Goal: Information Seeking & Learning: Understand process/instructions

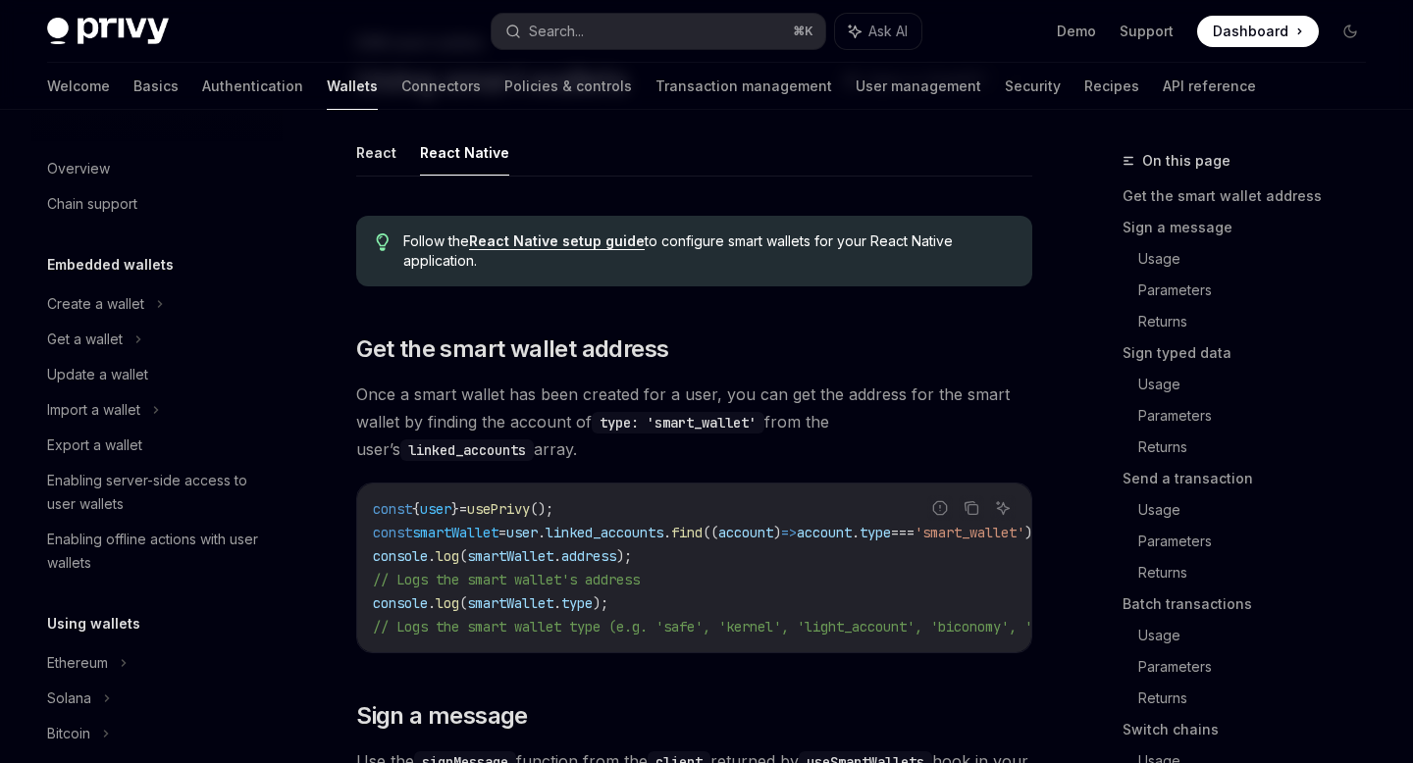
scroll to position [474, 0]
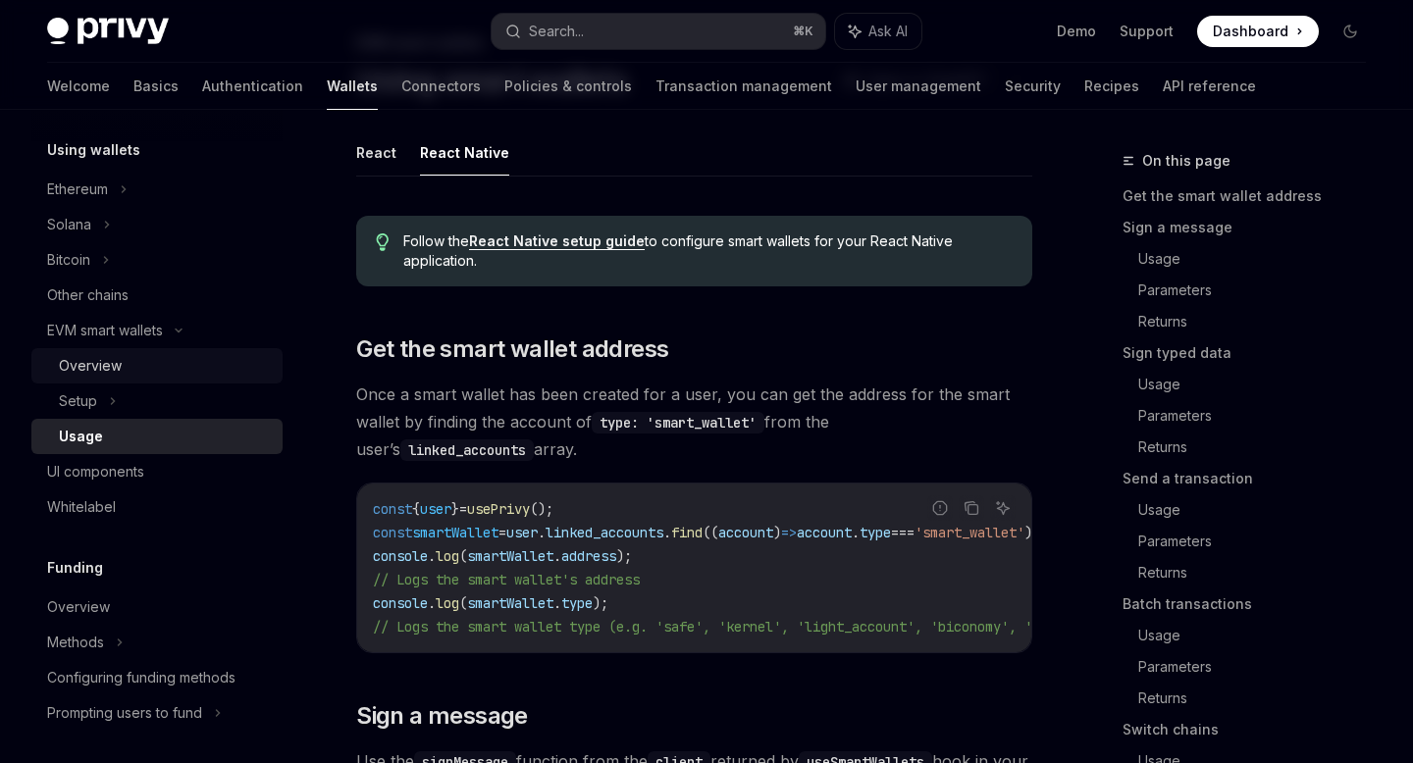
click at [162, 366] on div "Overview" at bounding box center [165, 366] width 212 height 24
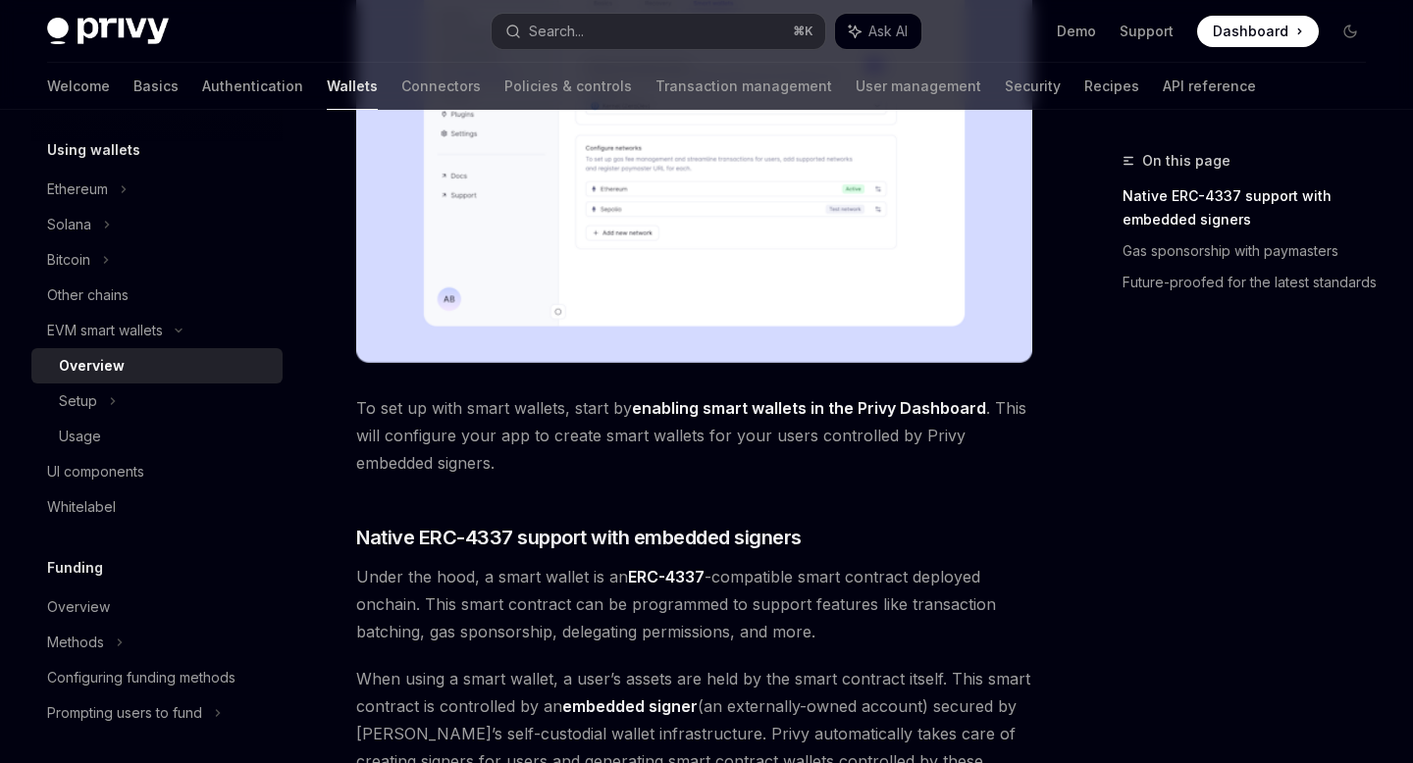
scroll to position [863, 0]
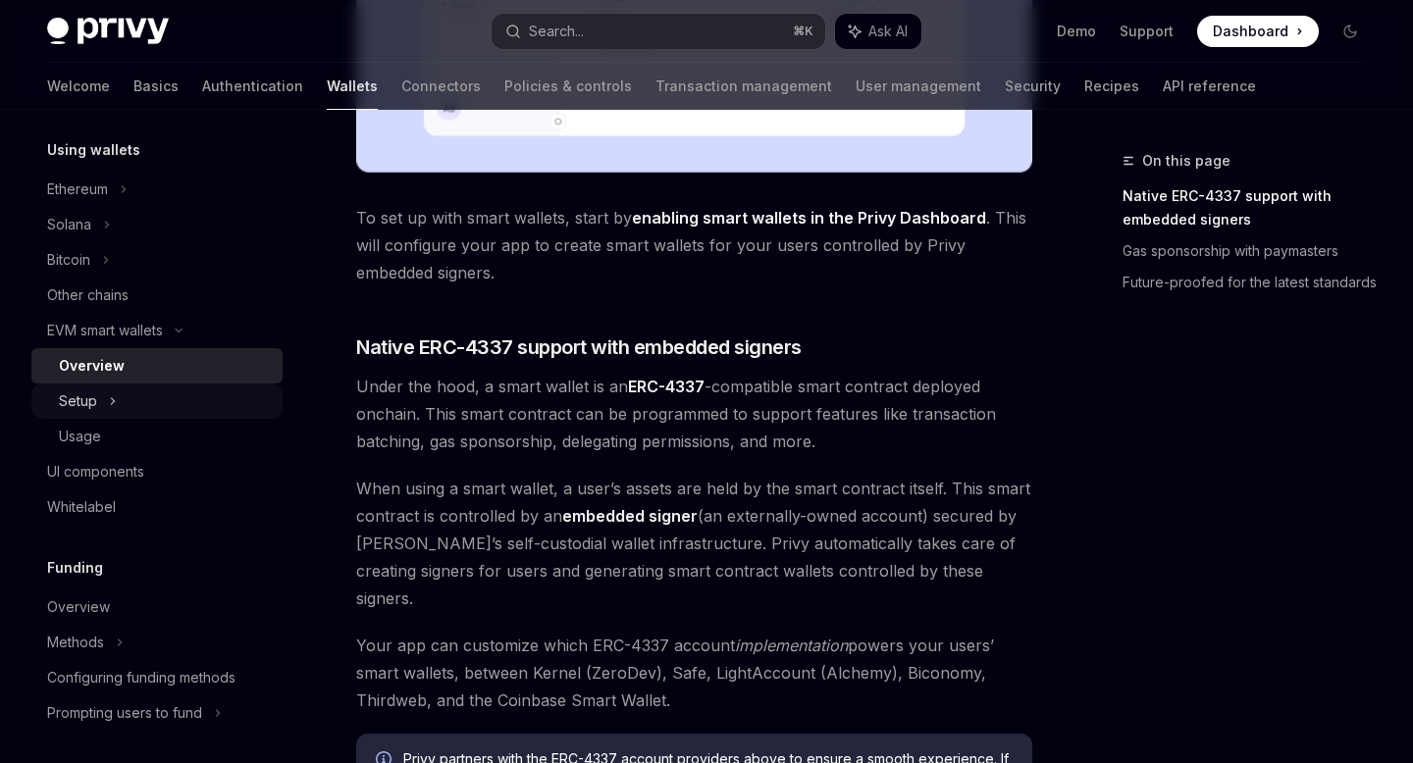
click at [147, 409] on div "Setup" at bounding box center [156, 401] width 251 height 35
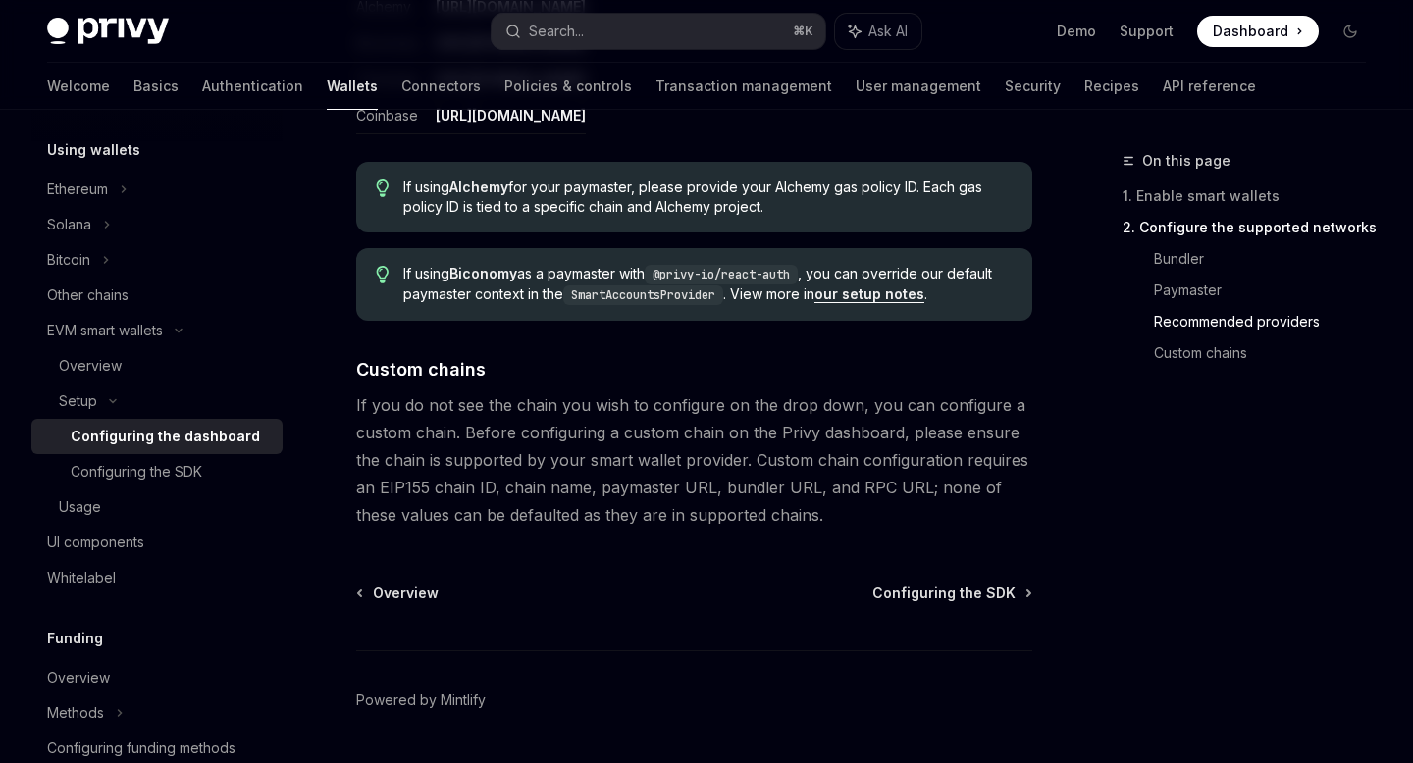
scroll to position [2715, 0]
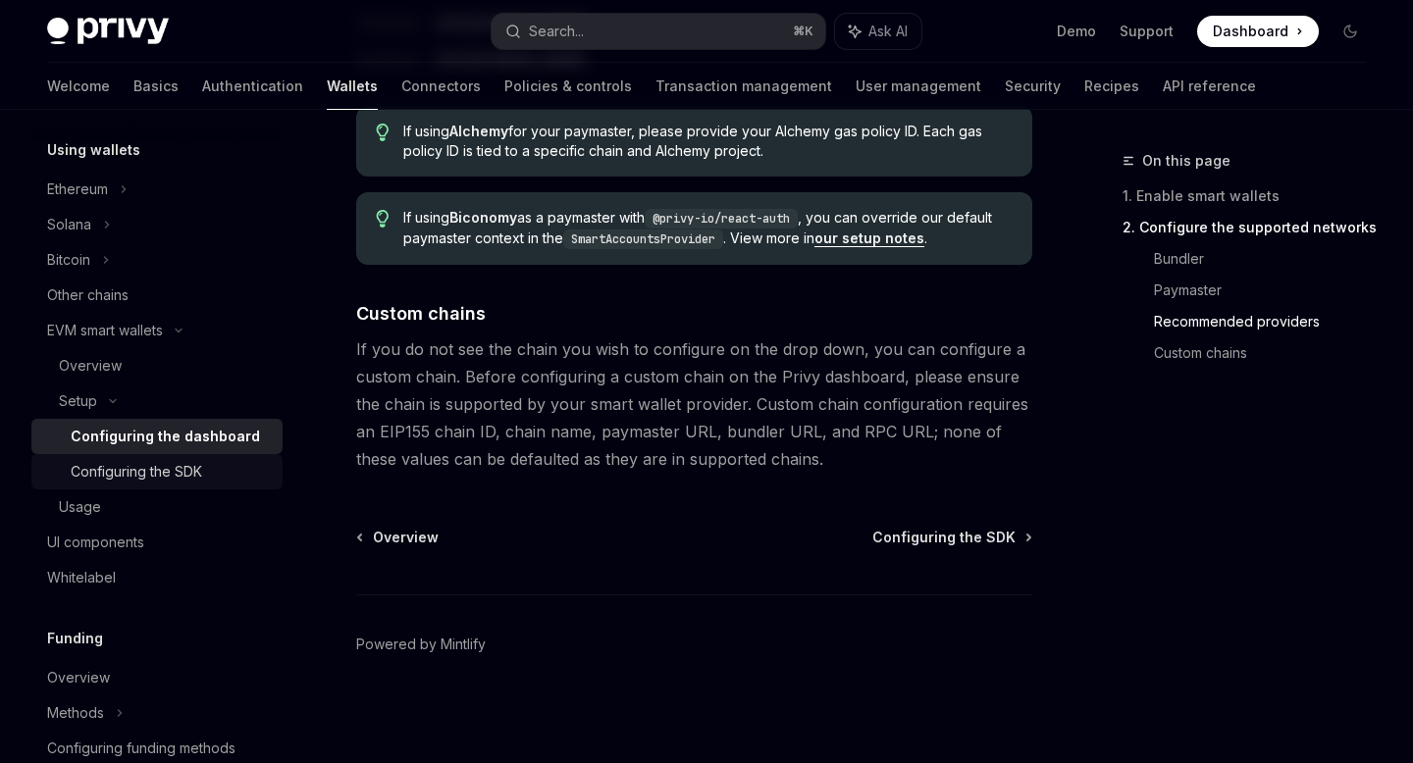
click at [190, 472] on div "Configuring the SDK" at bounding box center [136, 472] width 131 height 24
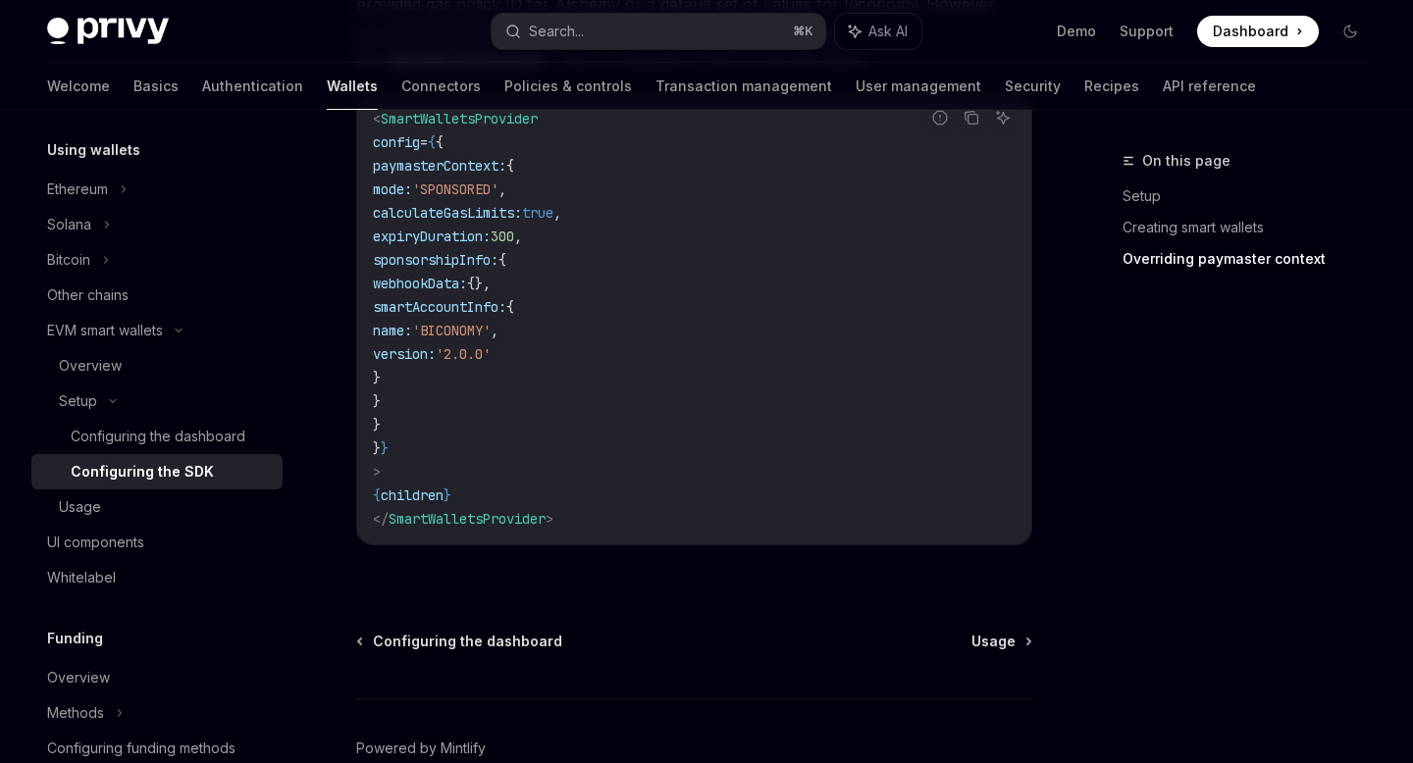
scroll to position [1575, 0]
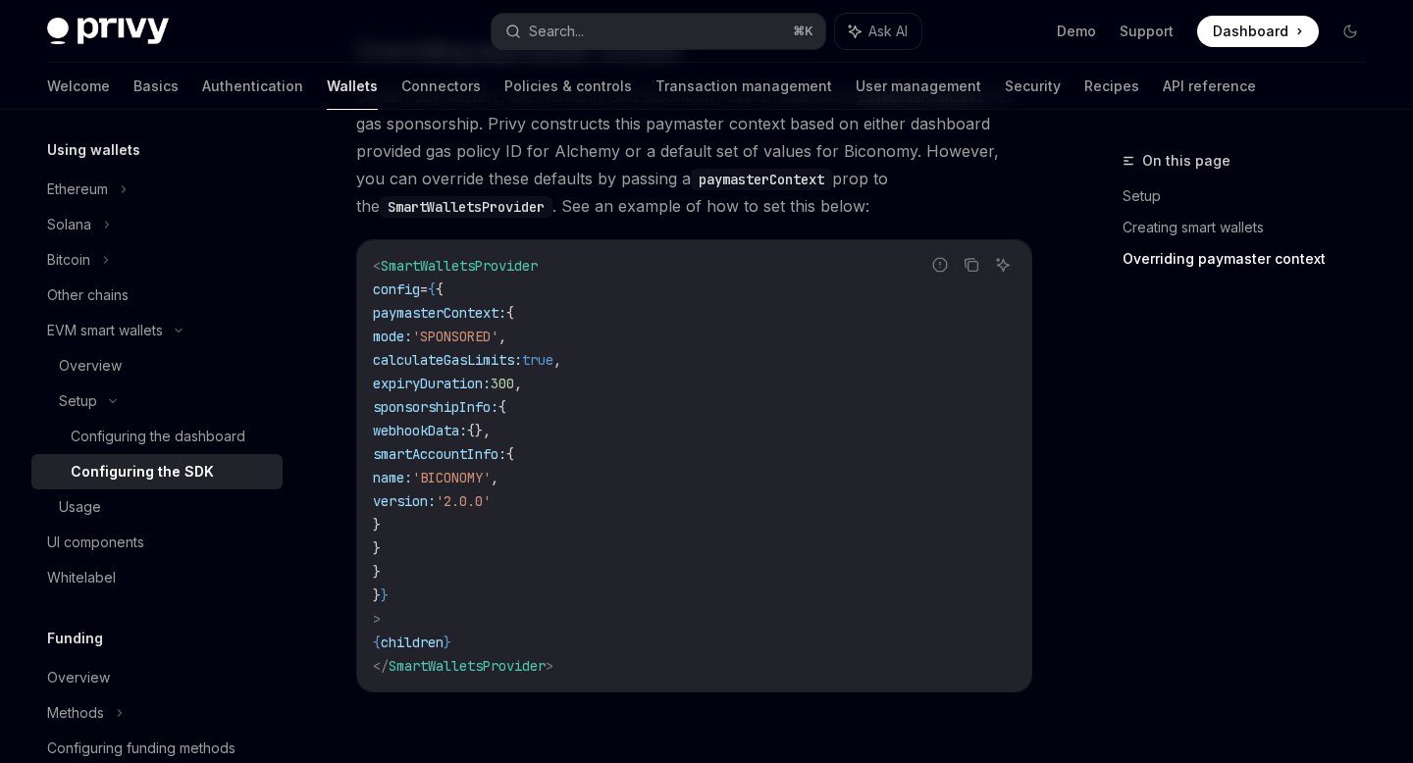
click at [460, 321] on span "paymasterContext:" at bounding box center [439, 313] width 133 height 18
copy span "paymasterContext"
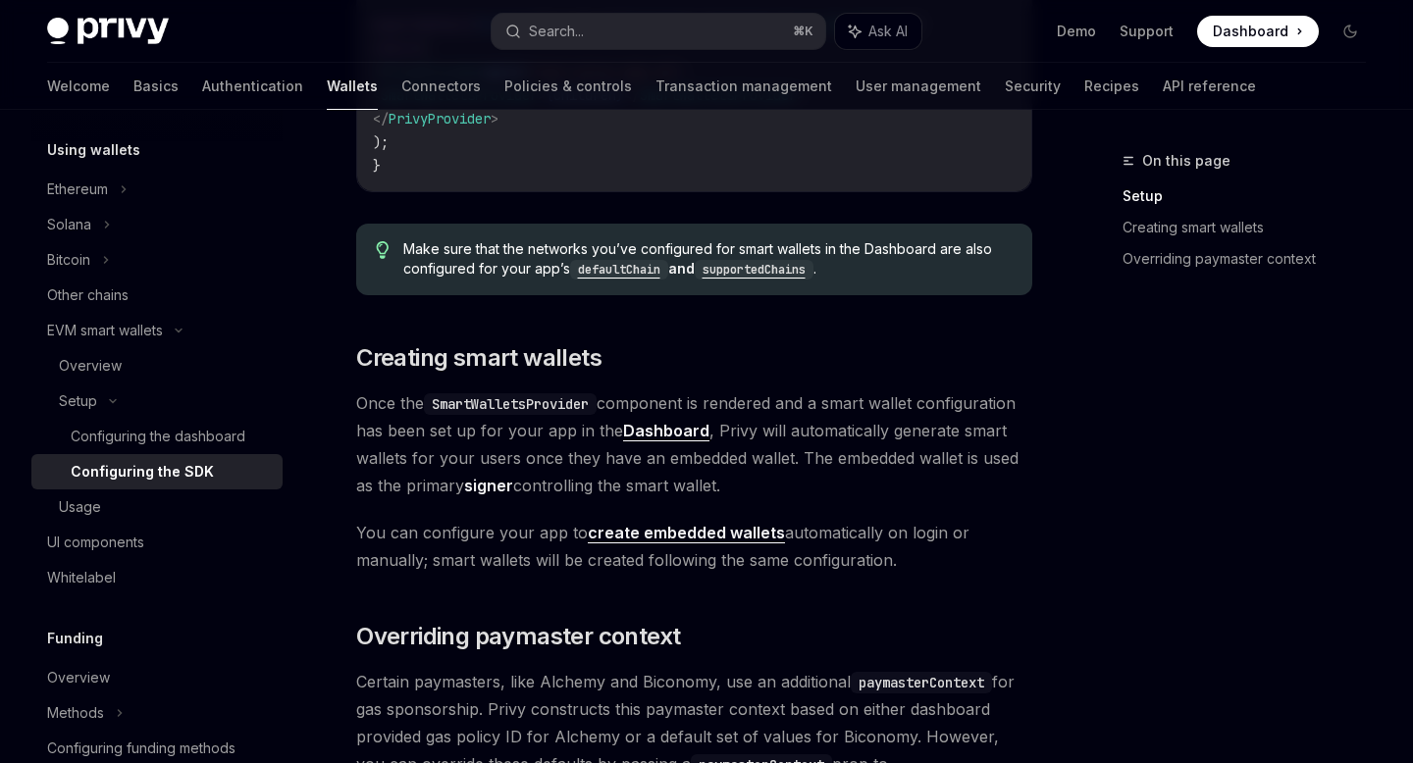
scroll to position [0, 0]
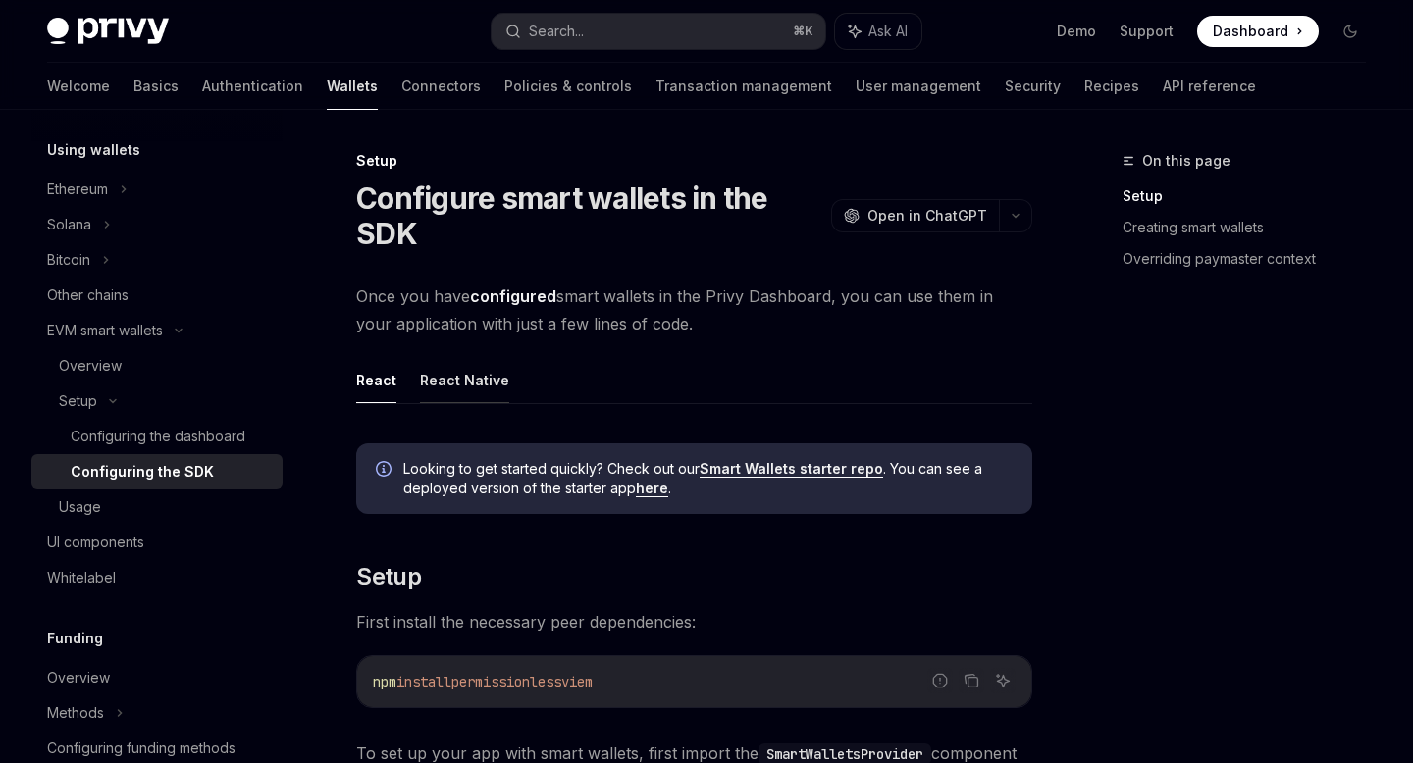
click at [492, 390] on button "React Native" at bounding box center [464, 380] width 89 height 46
type textarea "*"
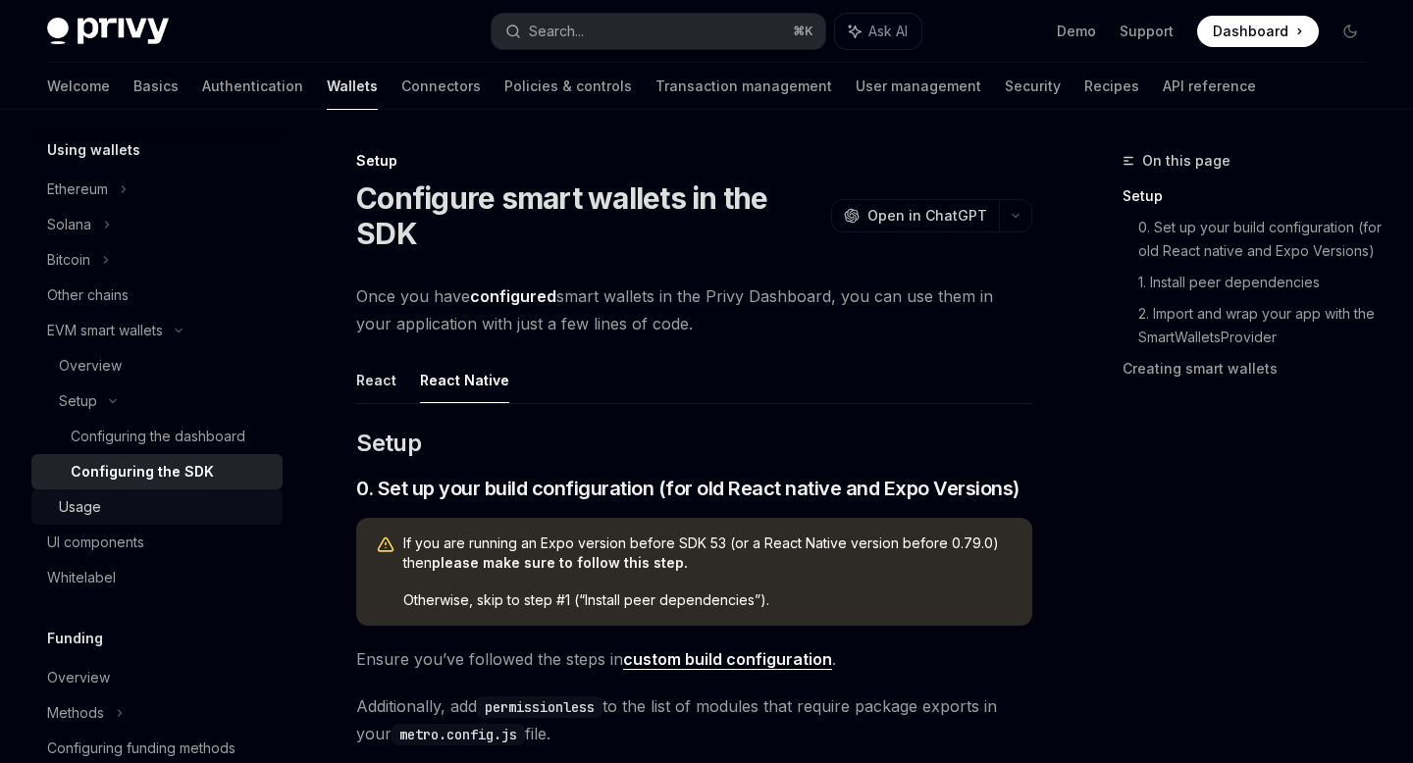
click at [183, 495] on link "Usage" at bounding box center [156, 507] width 251 height 35
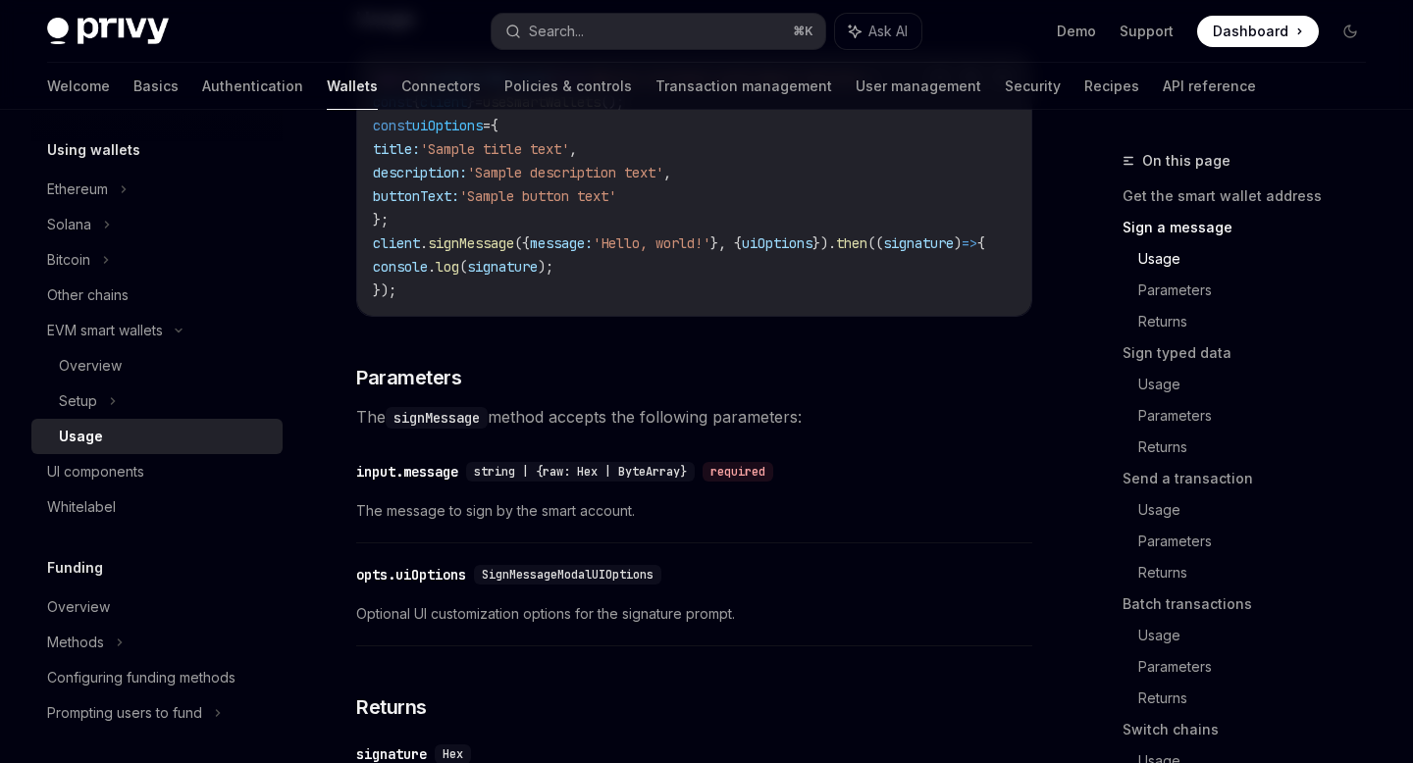
scroll to position [1009, 0]
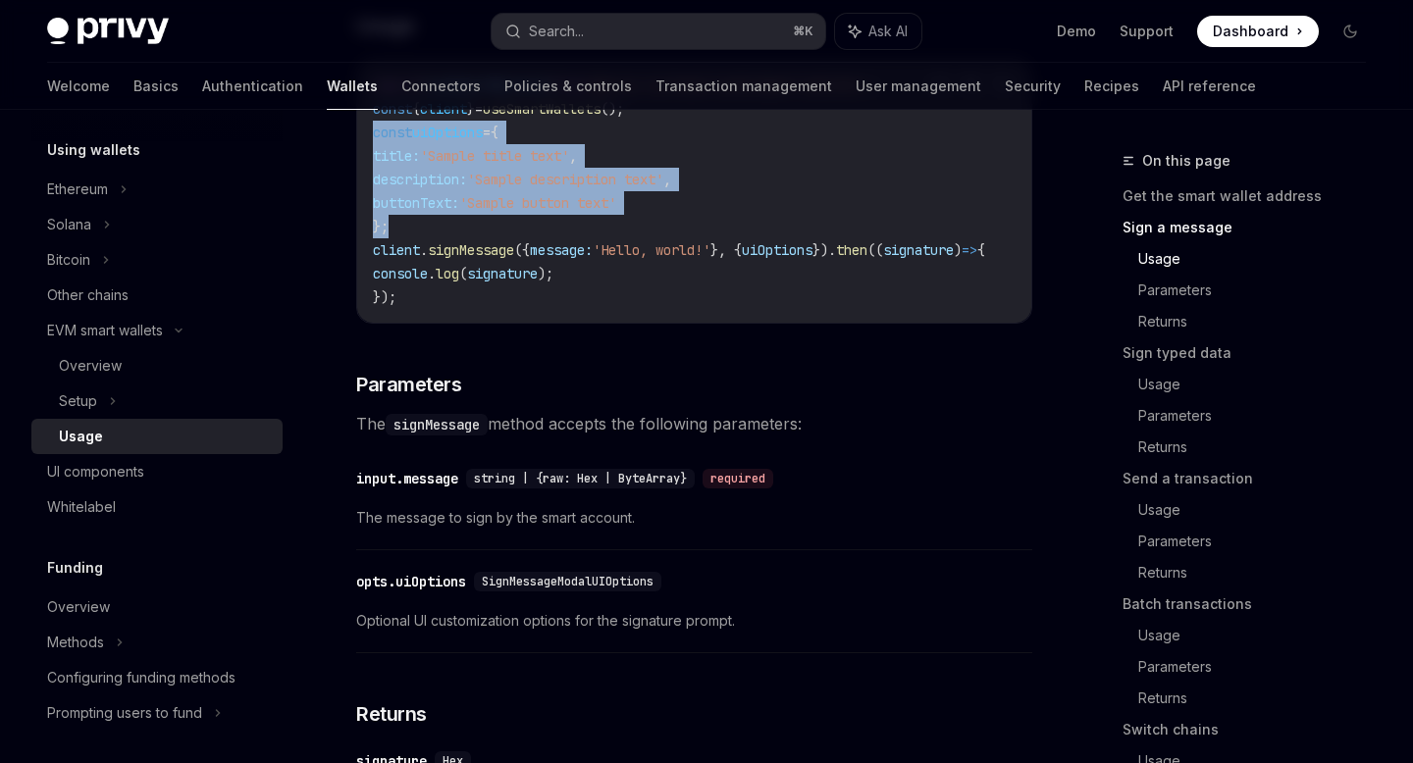
drag, startPoint x: 450, startPoint y: 238, endPoint x: 351, endPoint y: 143, distance: 137.4
copy code "const uiOptions = { title: 'Sample title text' , description: 'Sample descripti…"
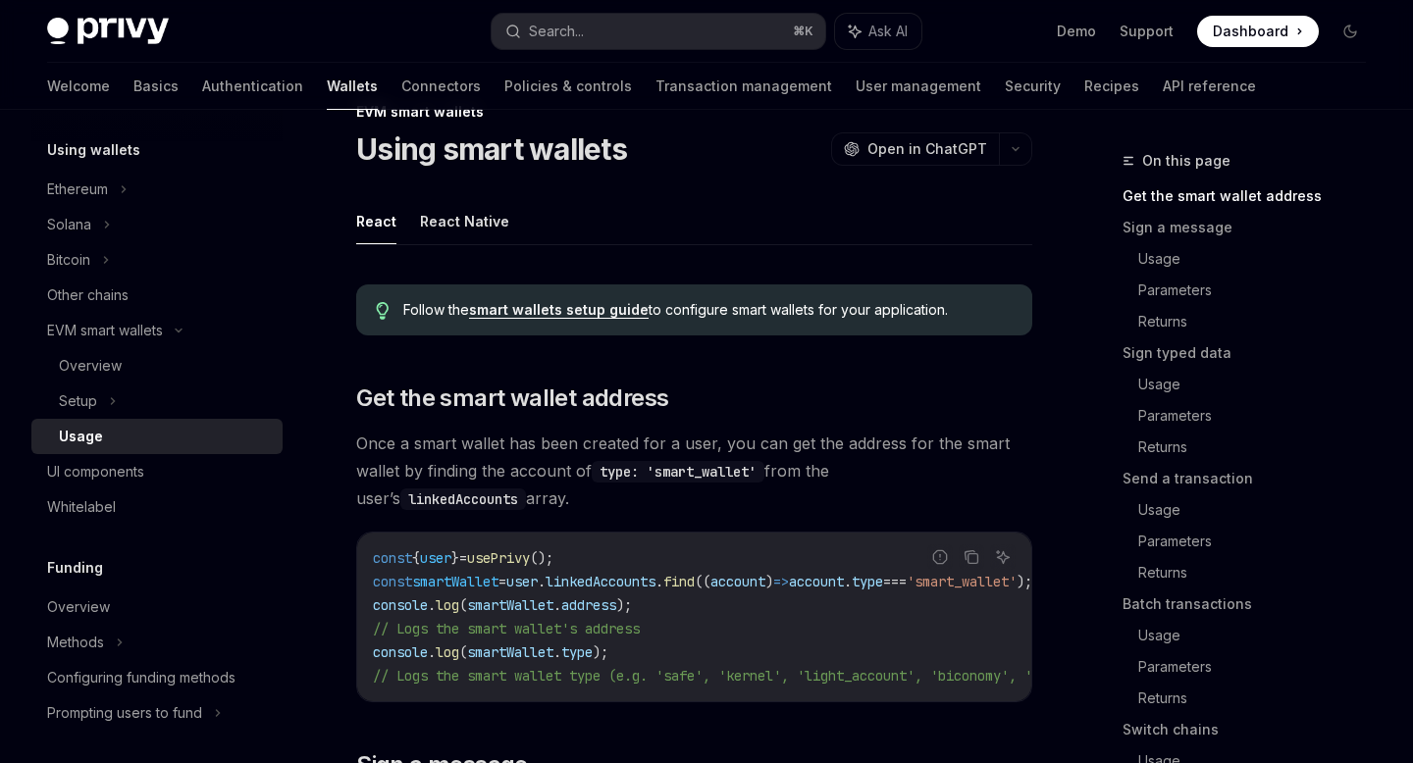
scroll to position [53, 0]
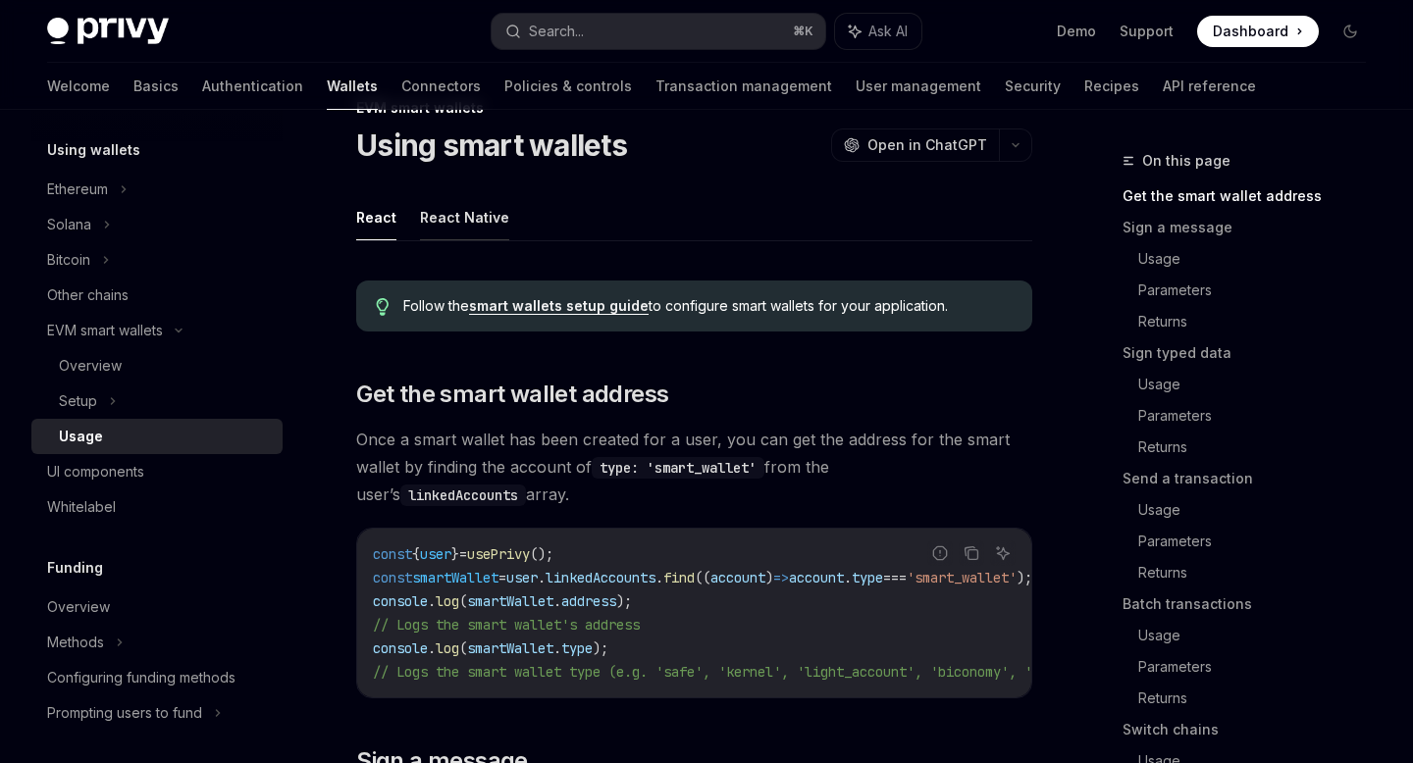
click at [443, 229] on button "React Native" at bounding box center [464, 217] width 89 height 46
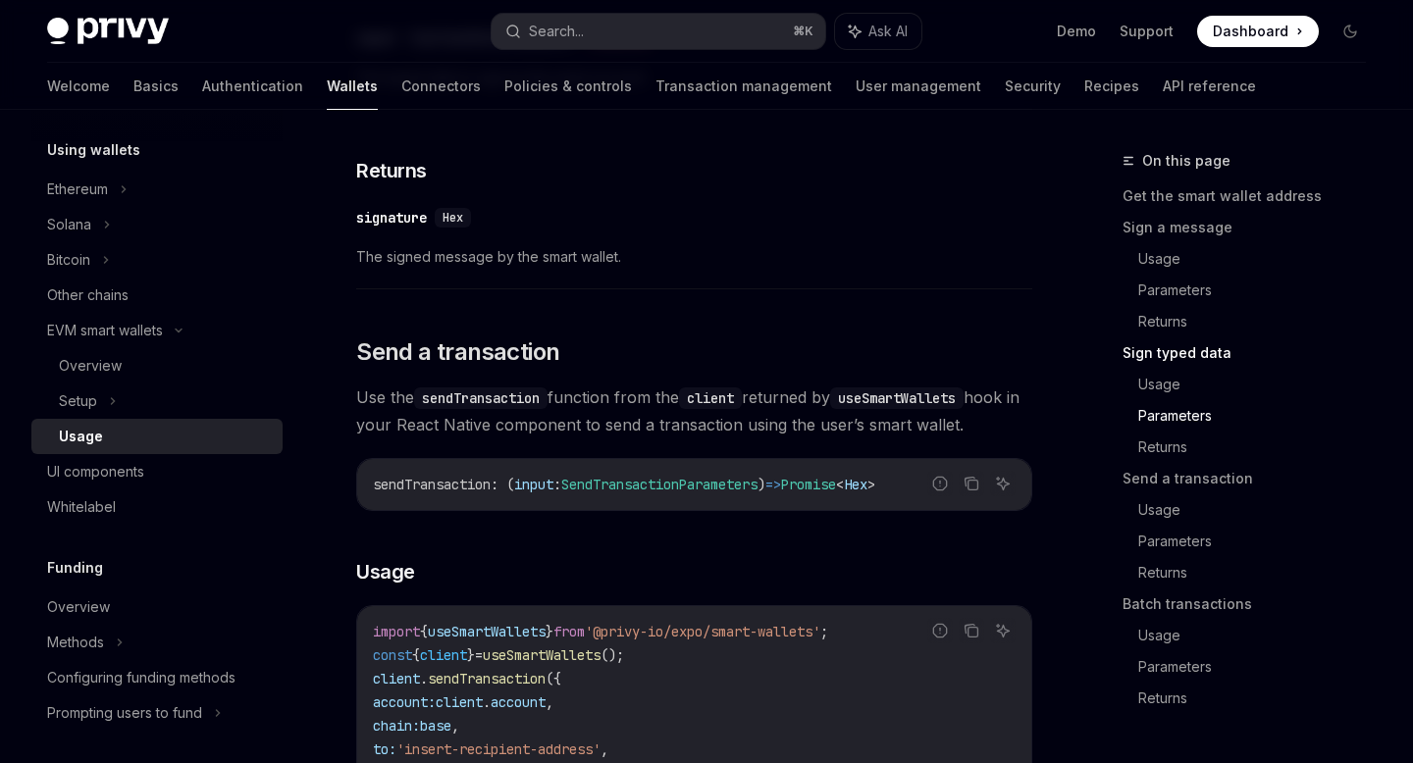
scroll to position [2192, 0]
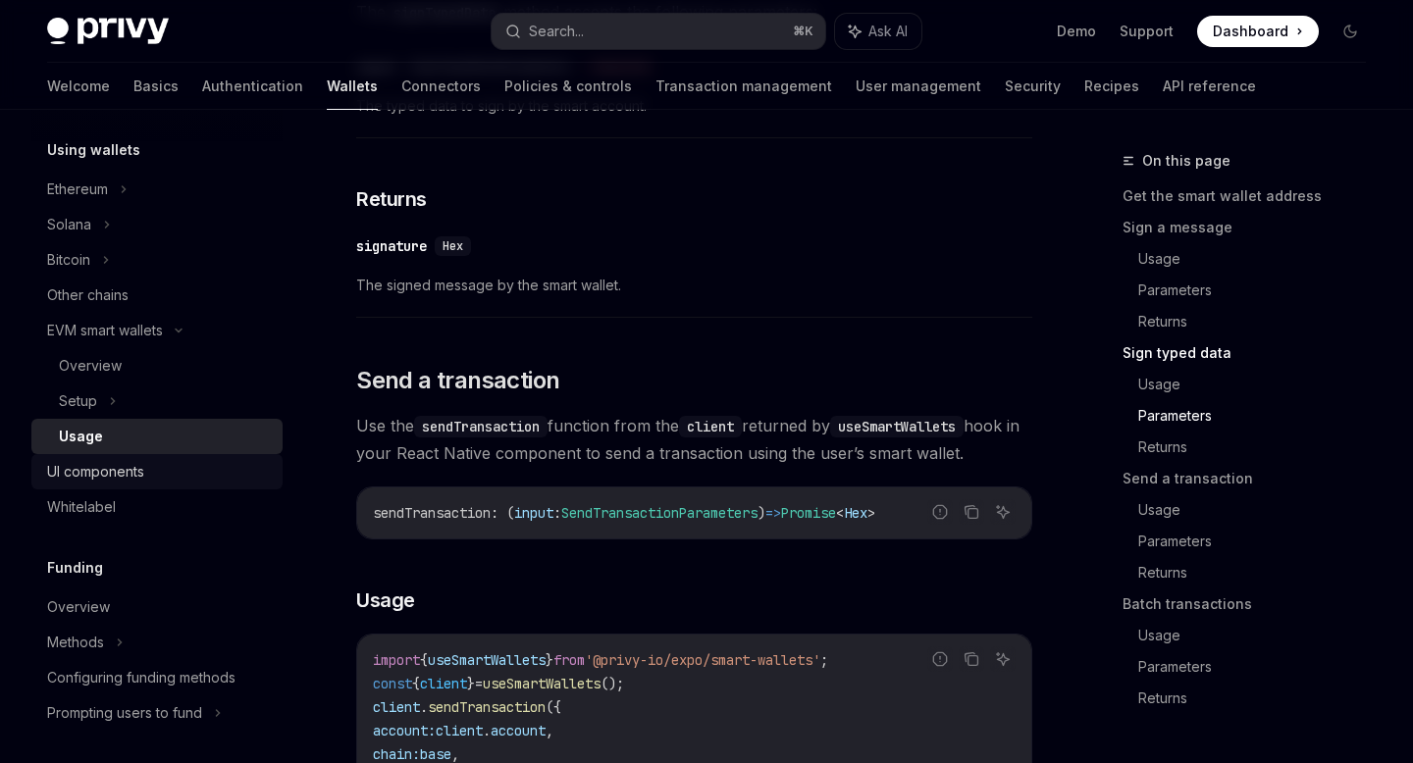
click at [157, 468] on div "UI components" at bounding box center [159, 472] width 224 height 24
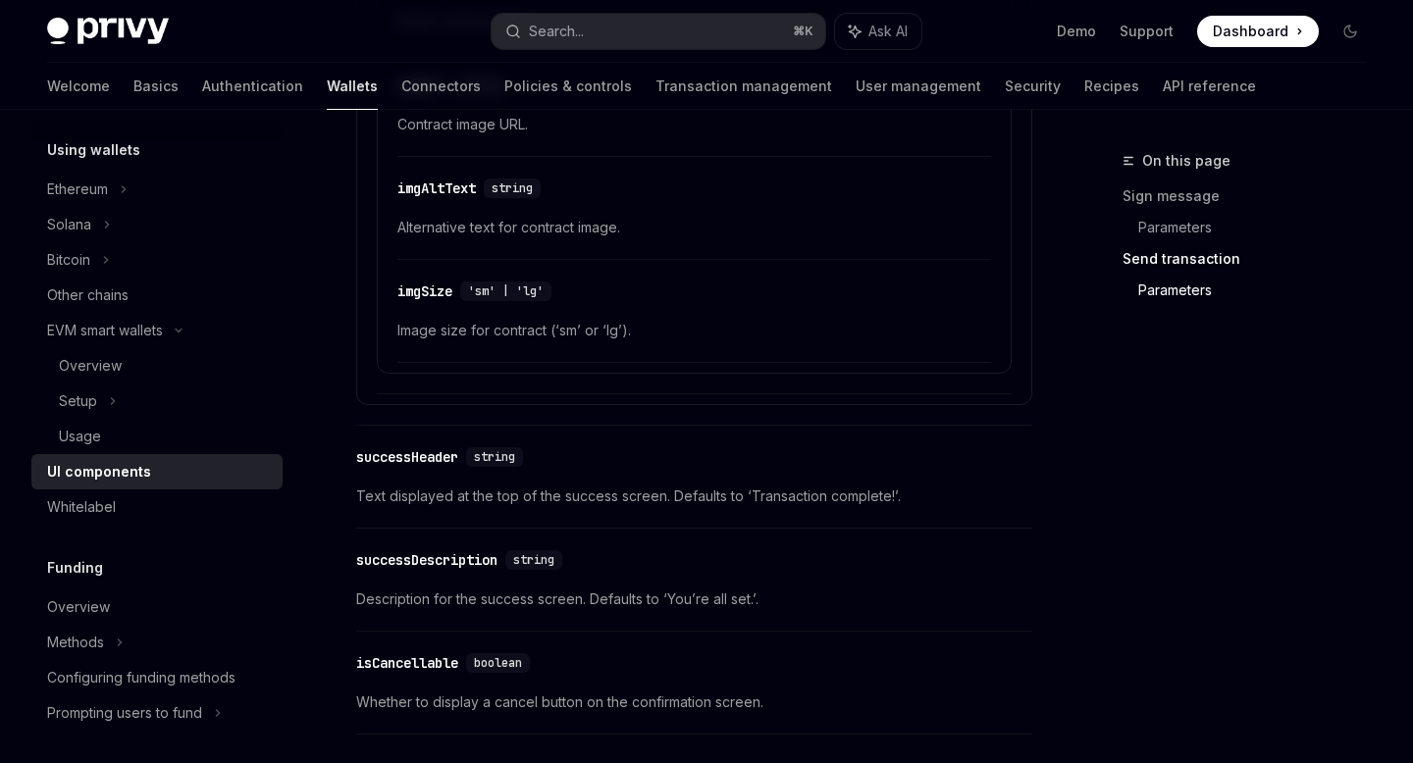
scroll to position [3675, 0]
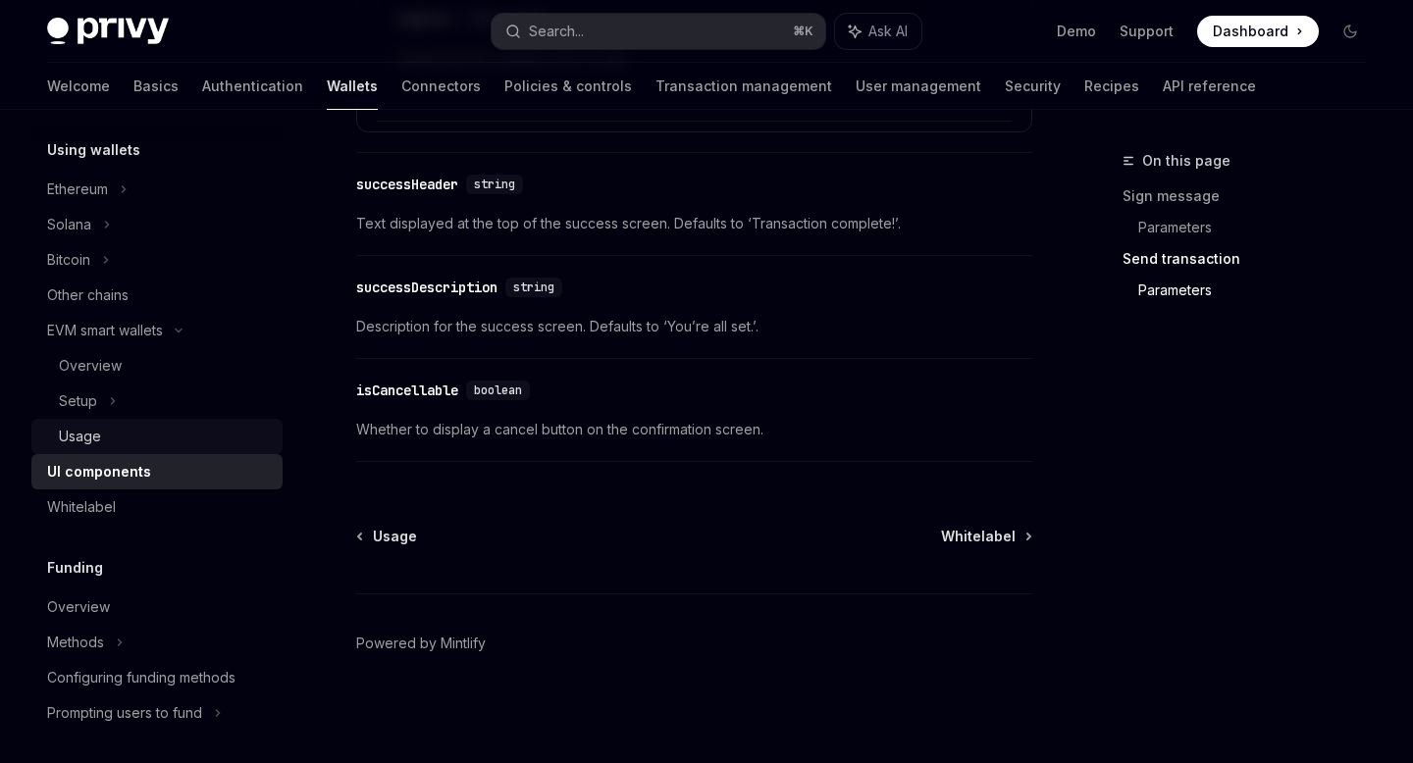
click at [158, 436] on div "Usage" at bounding box center [165, 437] width 212 height 24
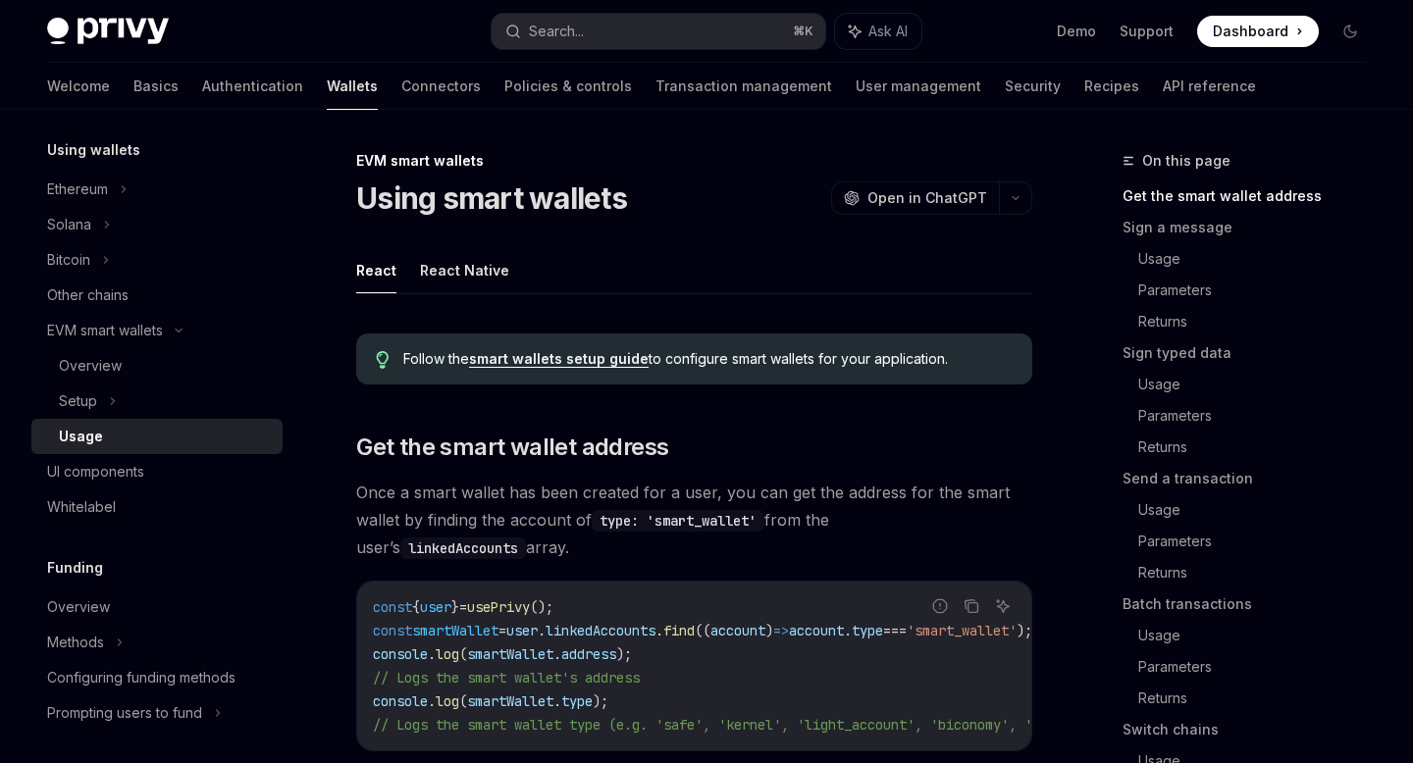
click at [547, 350] on link "smart wallets setup guide" at bounding box center [559, 359] width 180 height 18
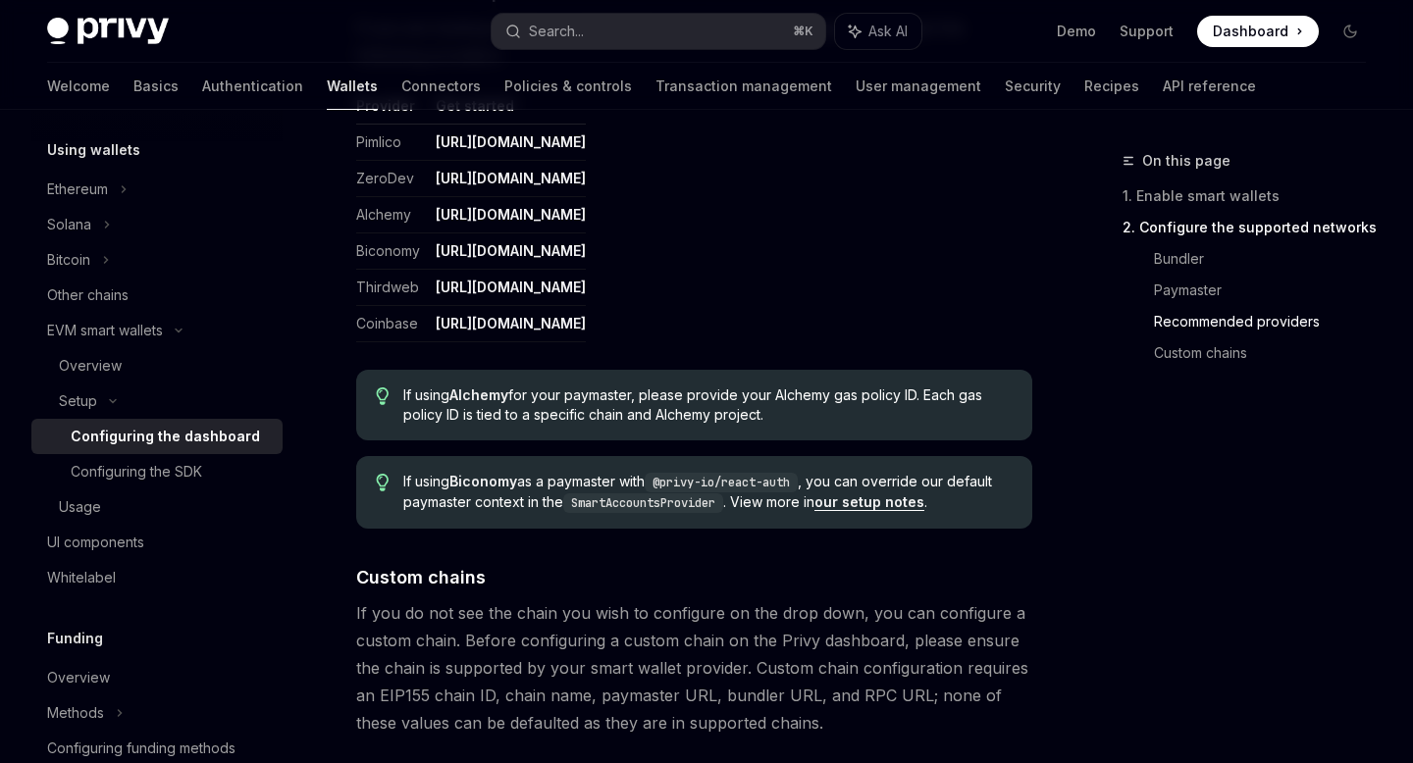
scroll to position [2633, 0]
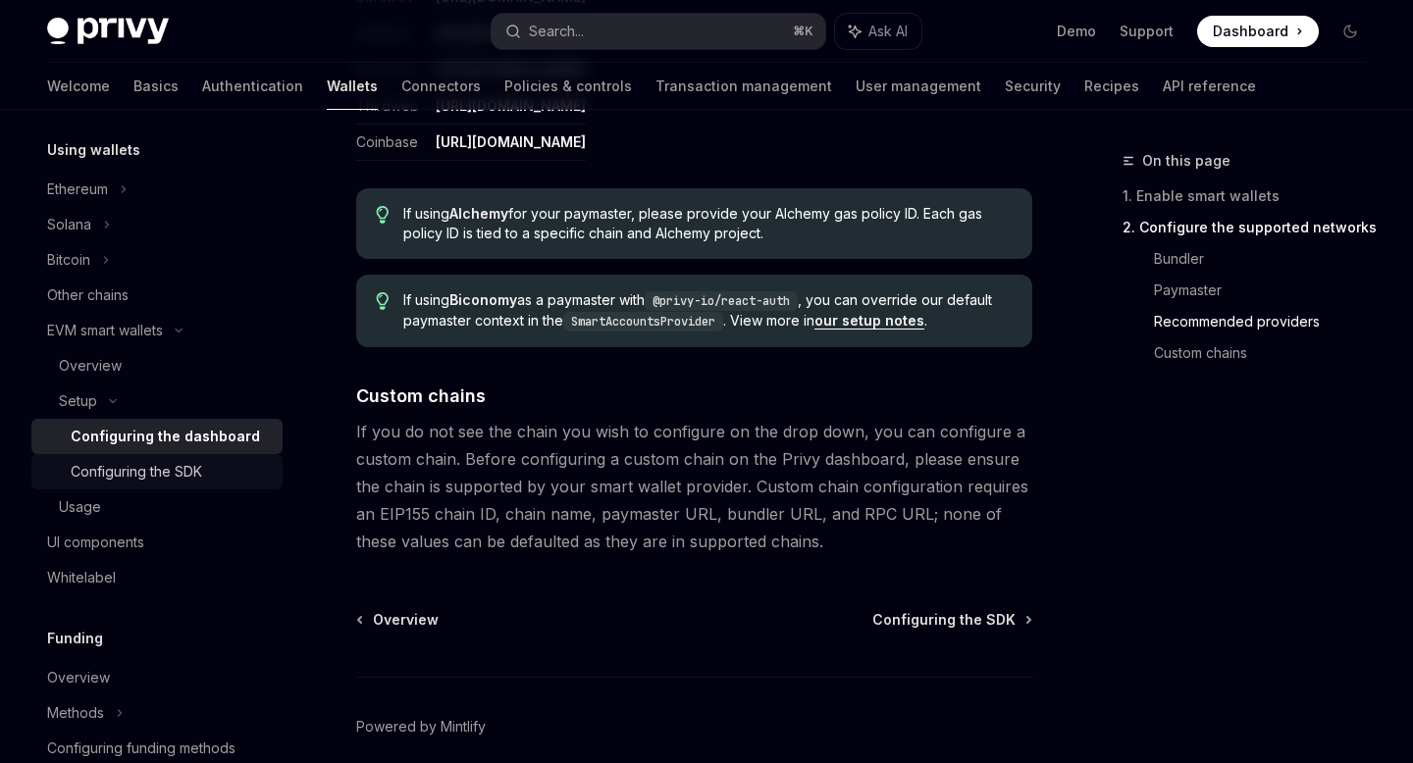
click at [256, 465] on div "Configuring the SDK" at bounding box center [171, 472] width 200 height 24
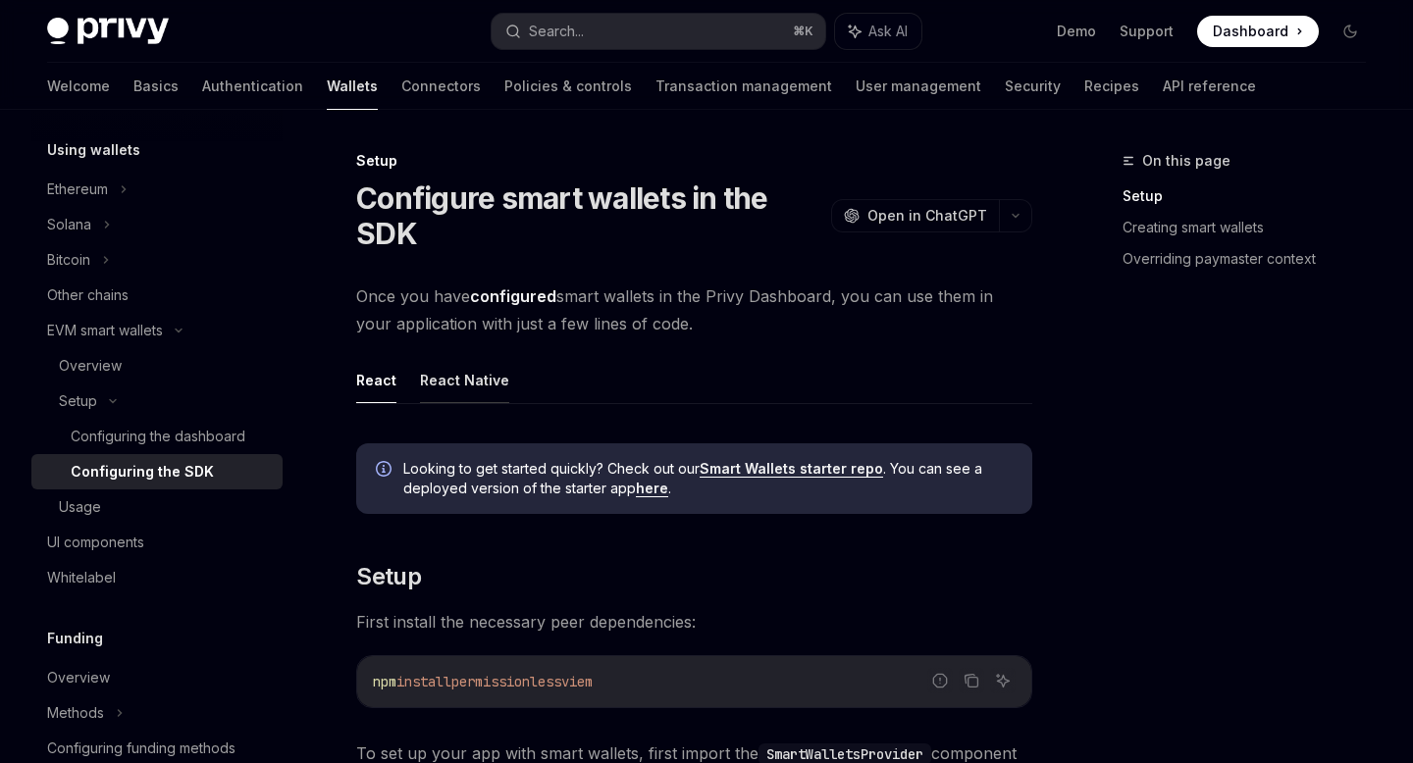
click at [446, 386] on button "React Native" at bounding box center [464, 380] width 89 height 46
type textarea "*"
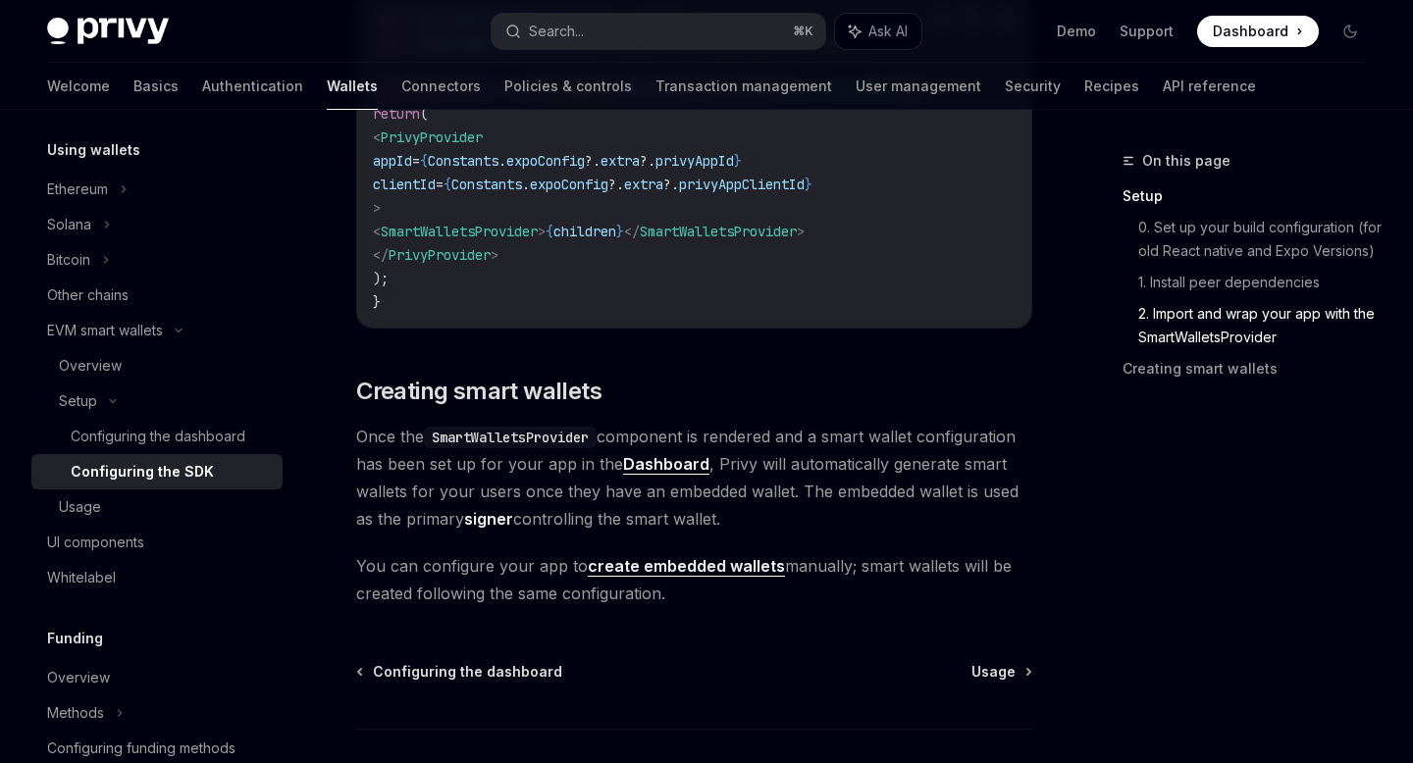
scroll to position [1717, 0]
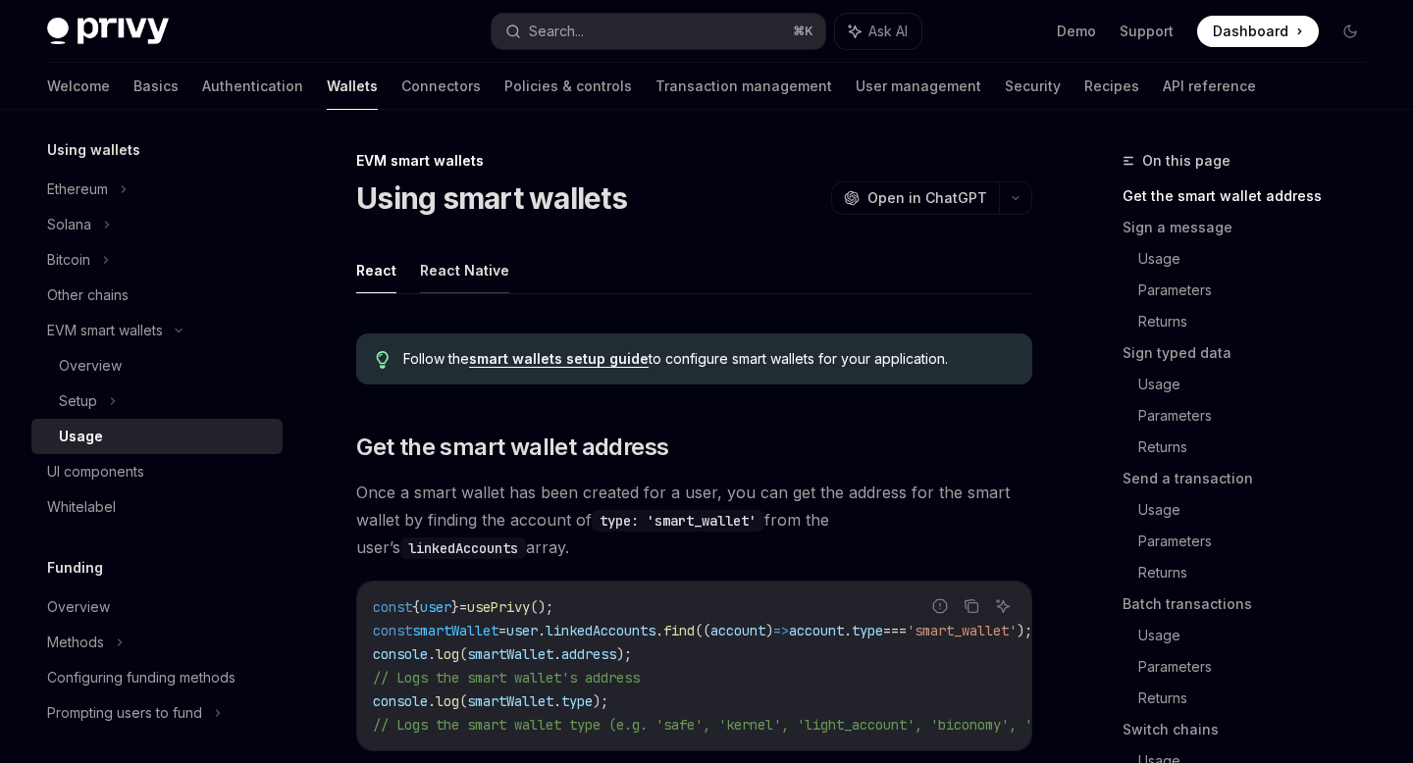
click at [486, 291] on button "React Native" at bounding box center [464, 270] width 89 height 46
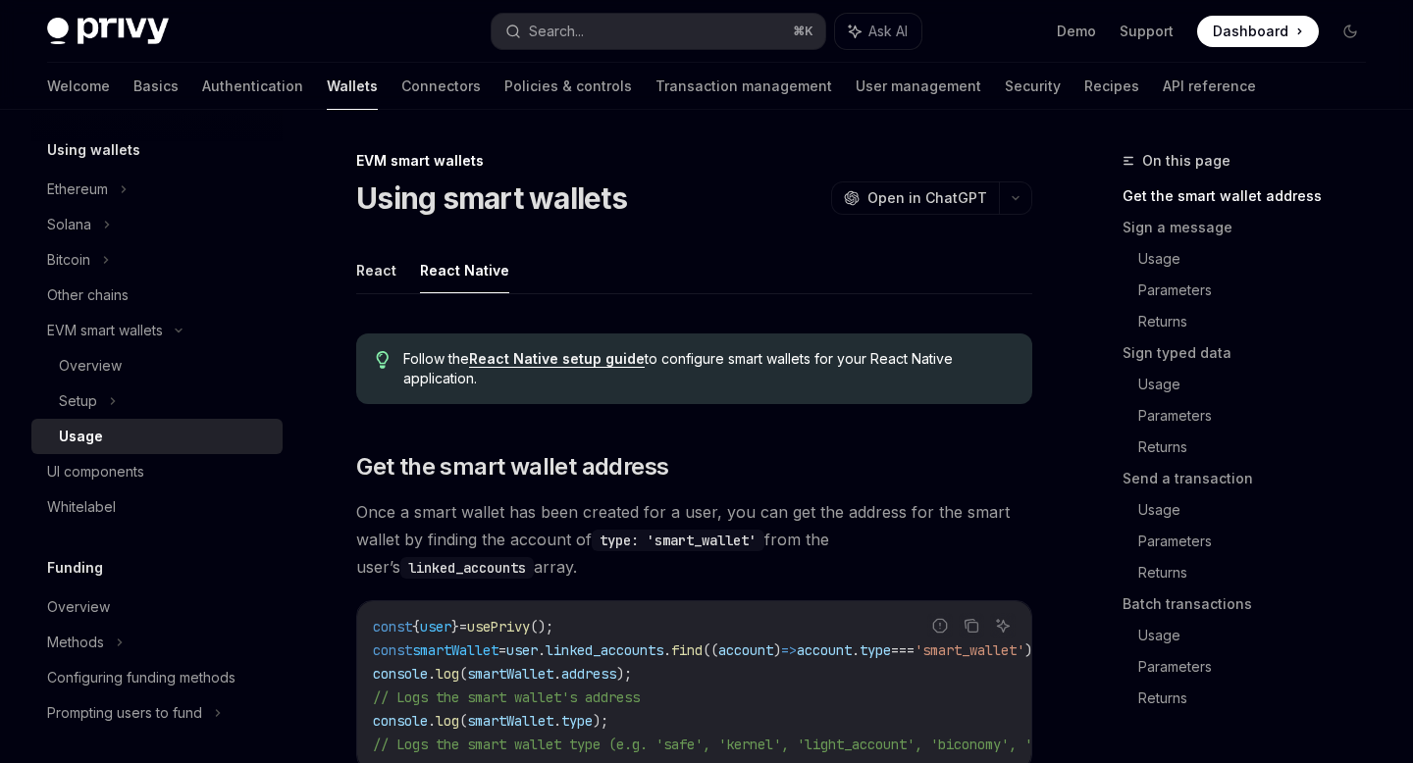
click at [577, 354] on link "React Native setup guide" at bounding box center [557, 359] width 176 height 18
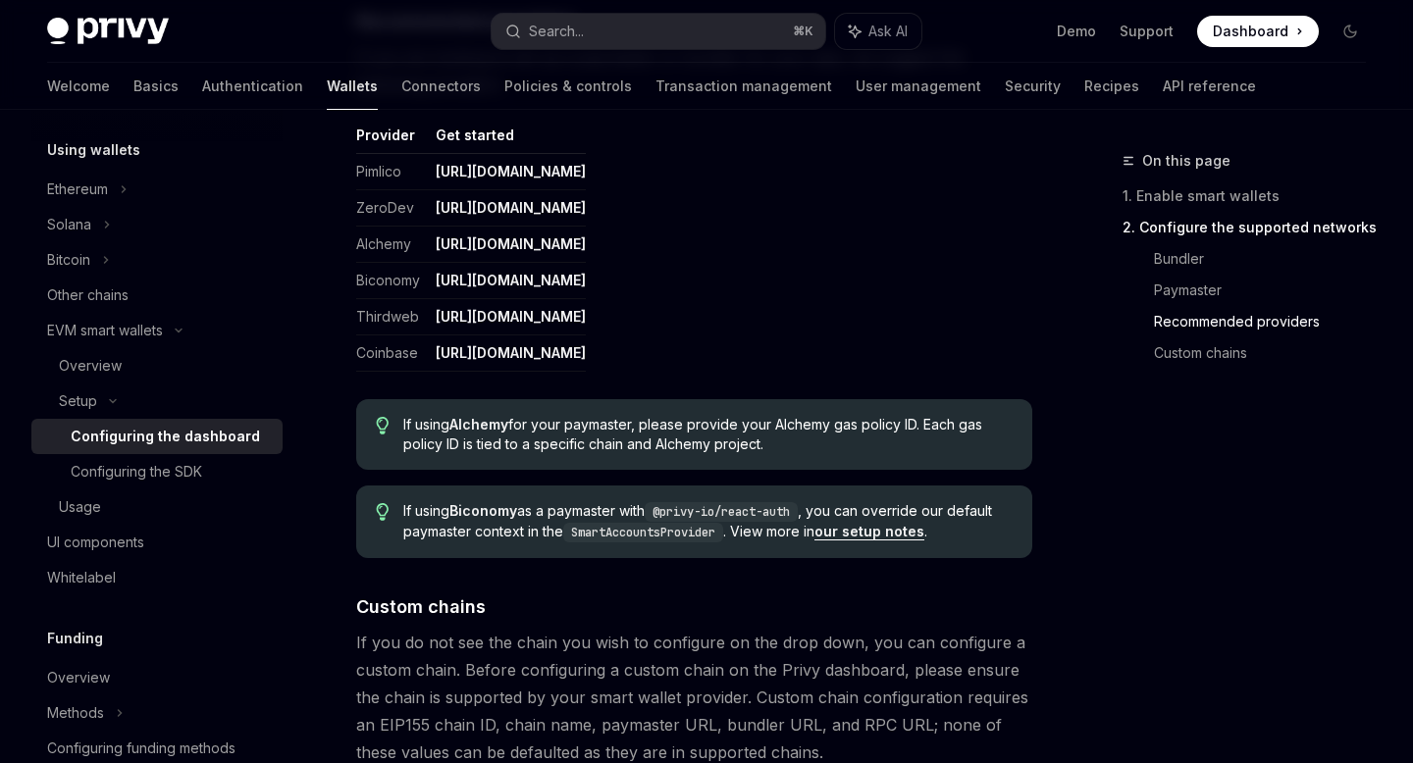
scroll to position [2715, 0]
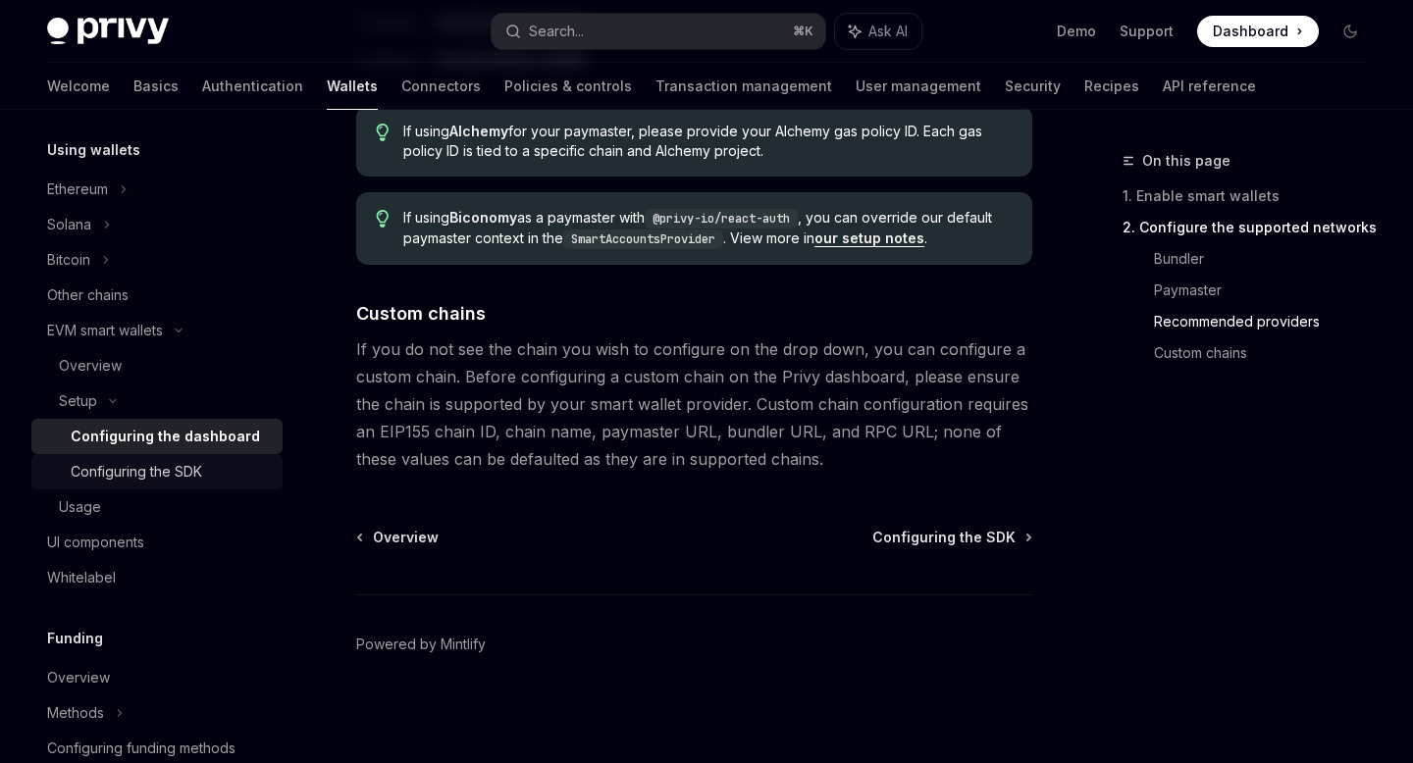
click at [202, 472] on div "Configuring the SDK" at bounding box center [136, 472] width 131 height 24
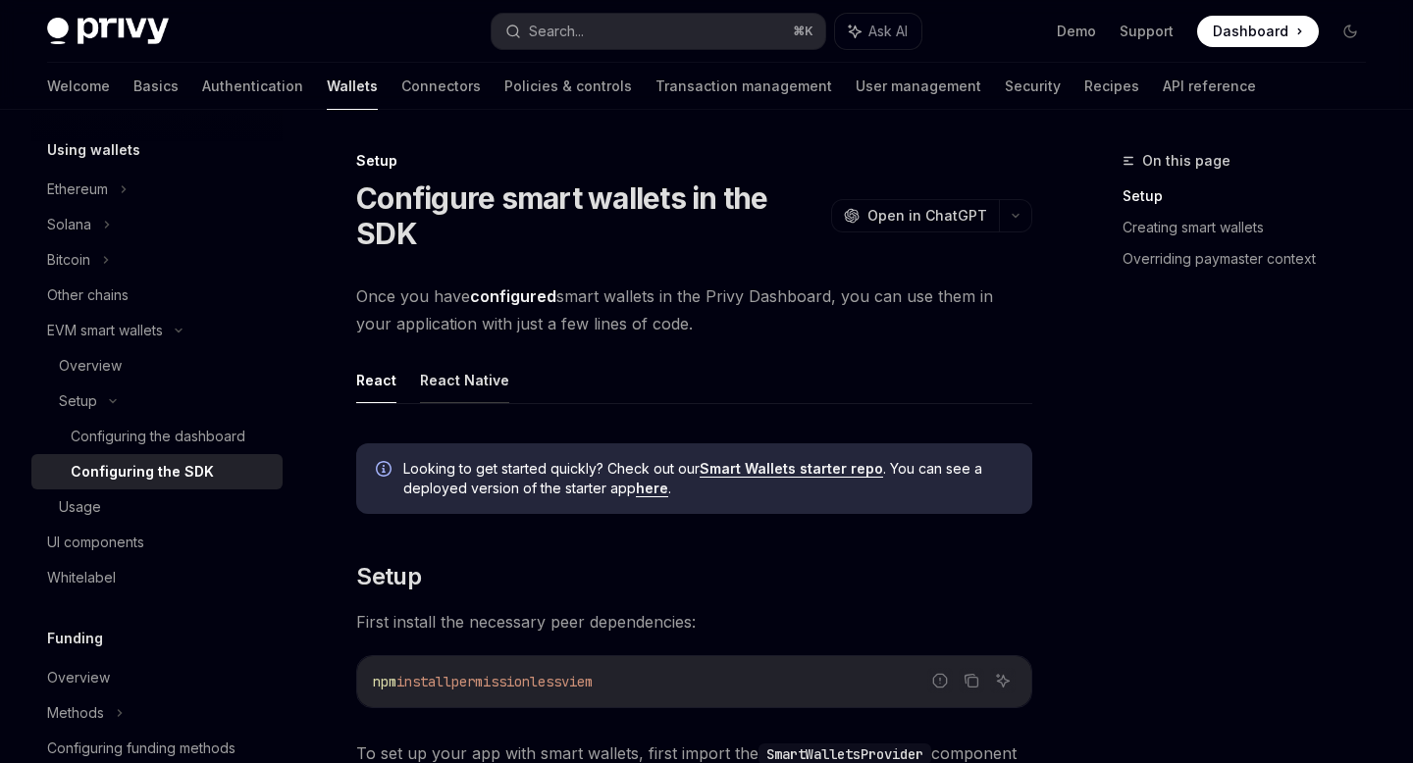
click at [466, 369] on button "React Native" at bounding box center [464, 380] width 89 height 46
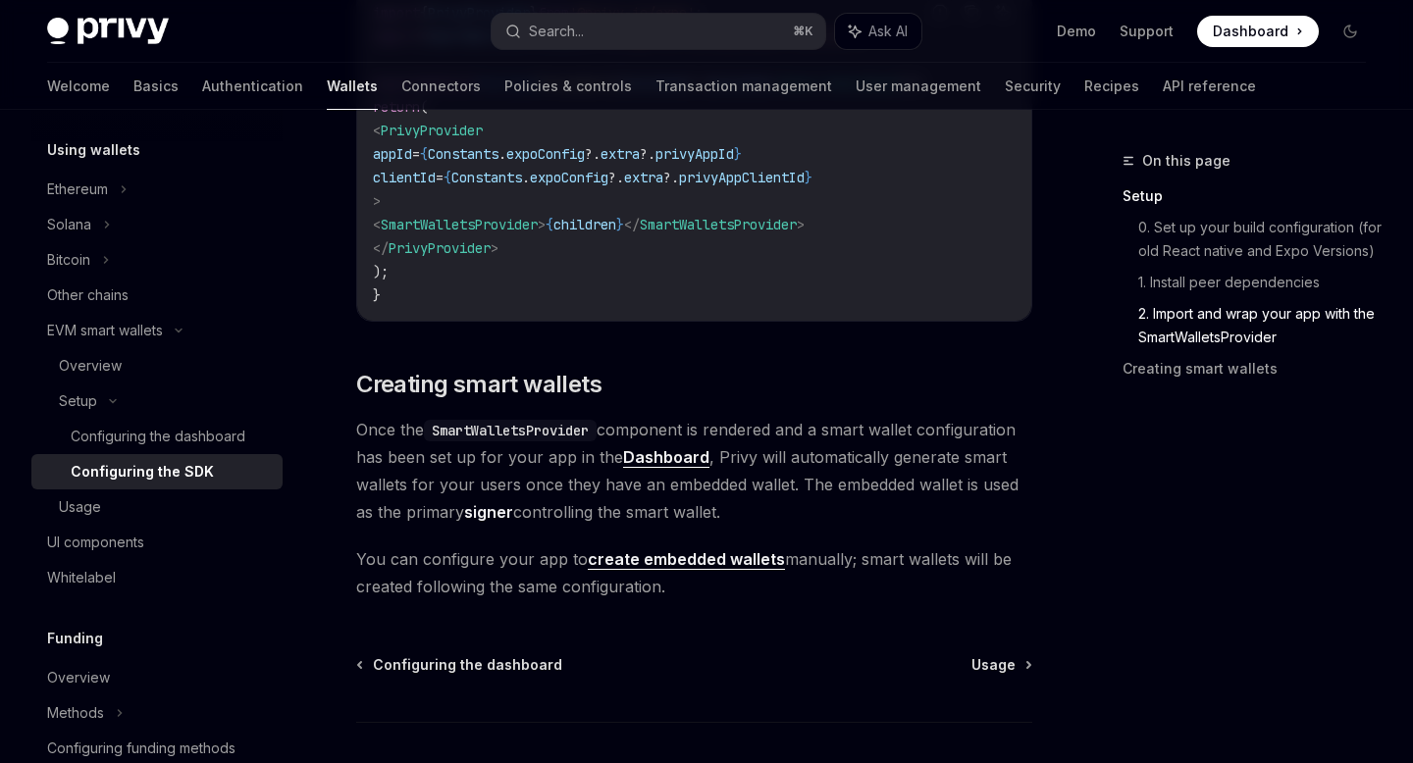
scroll to position [1729, 0]
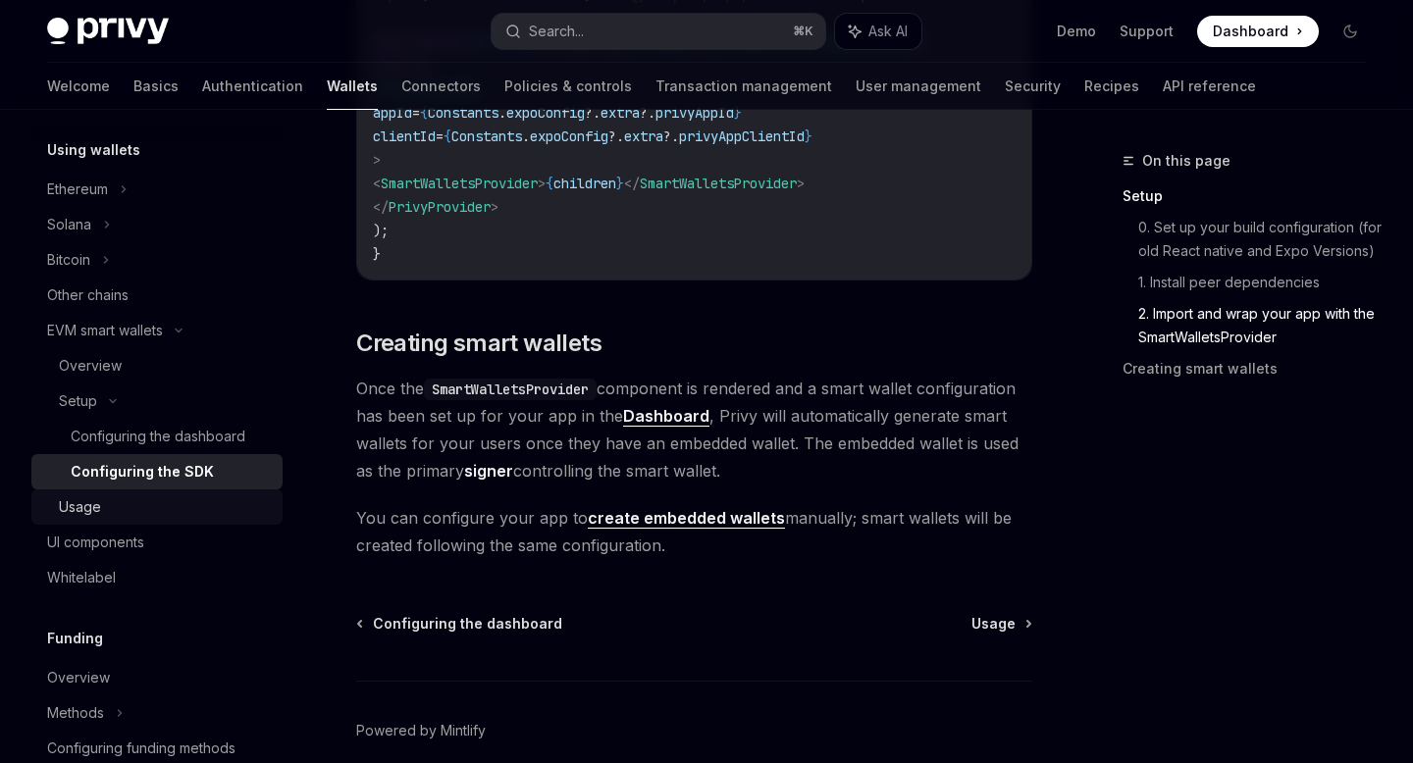
click at [113, 506] on div "Usage" at bounding box center [165, 508] width 212 height 24
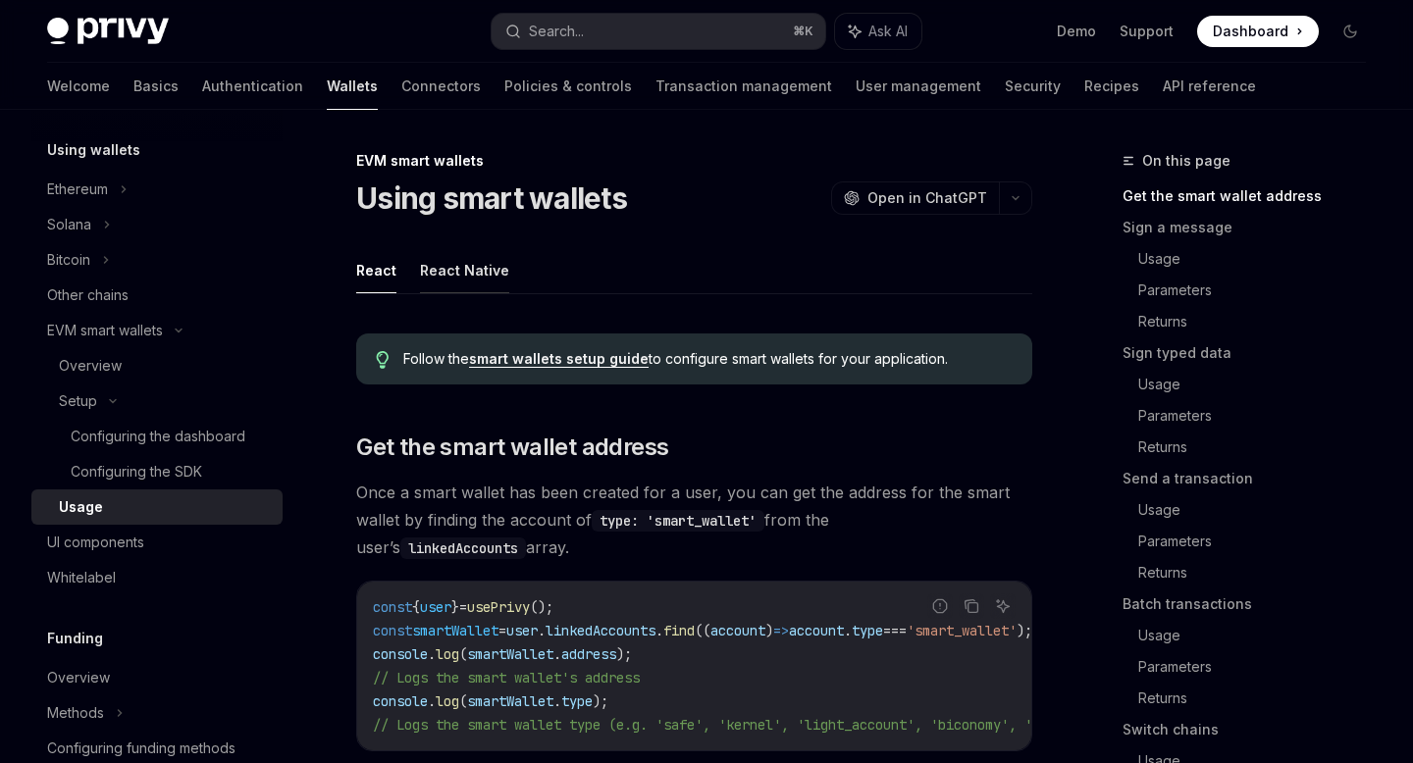
click at [469, 272] on button "React Native" at bounding box center [464, 270] width 89 height 46
type textarea "*"
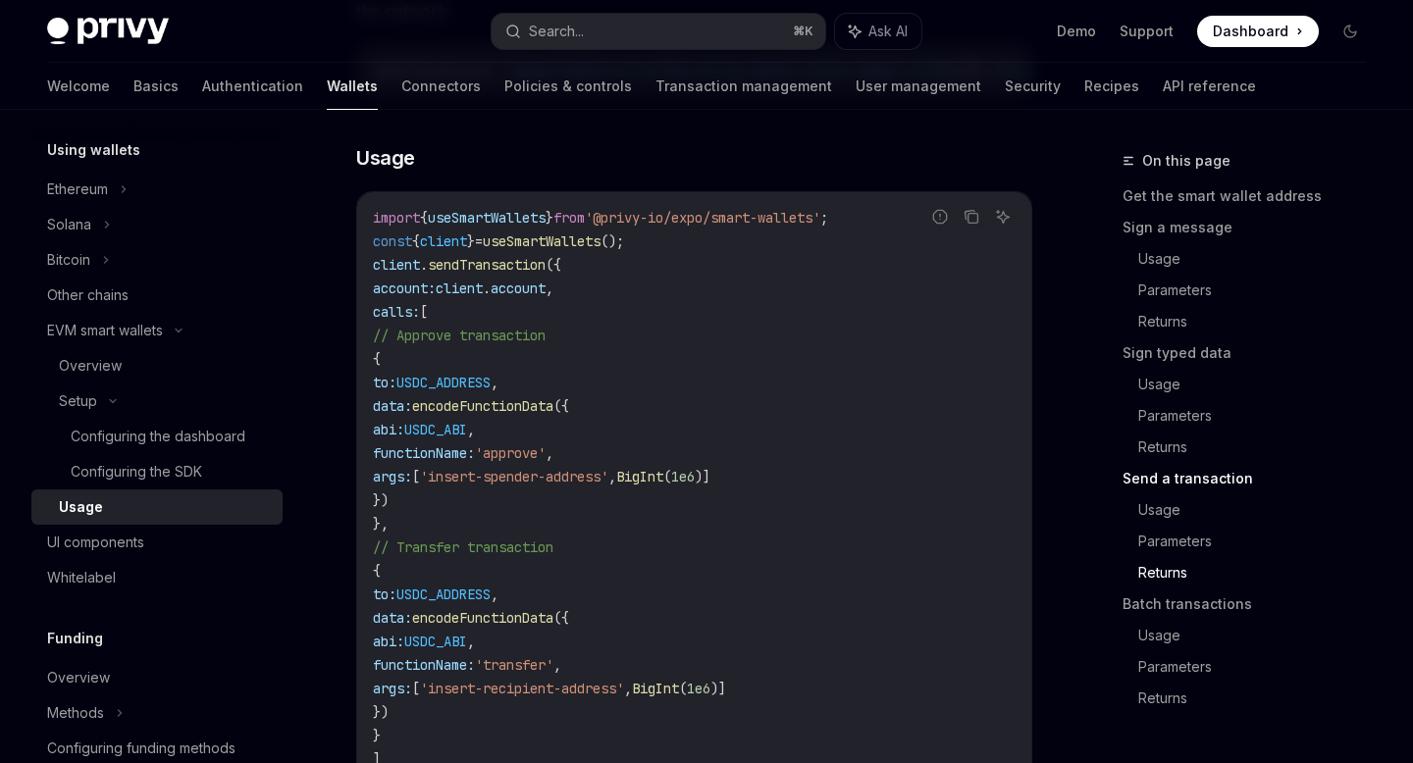
scroll to position [2971, 0]
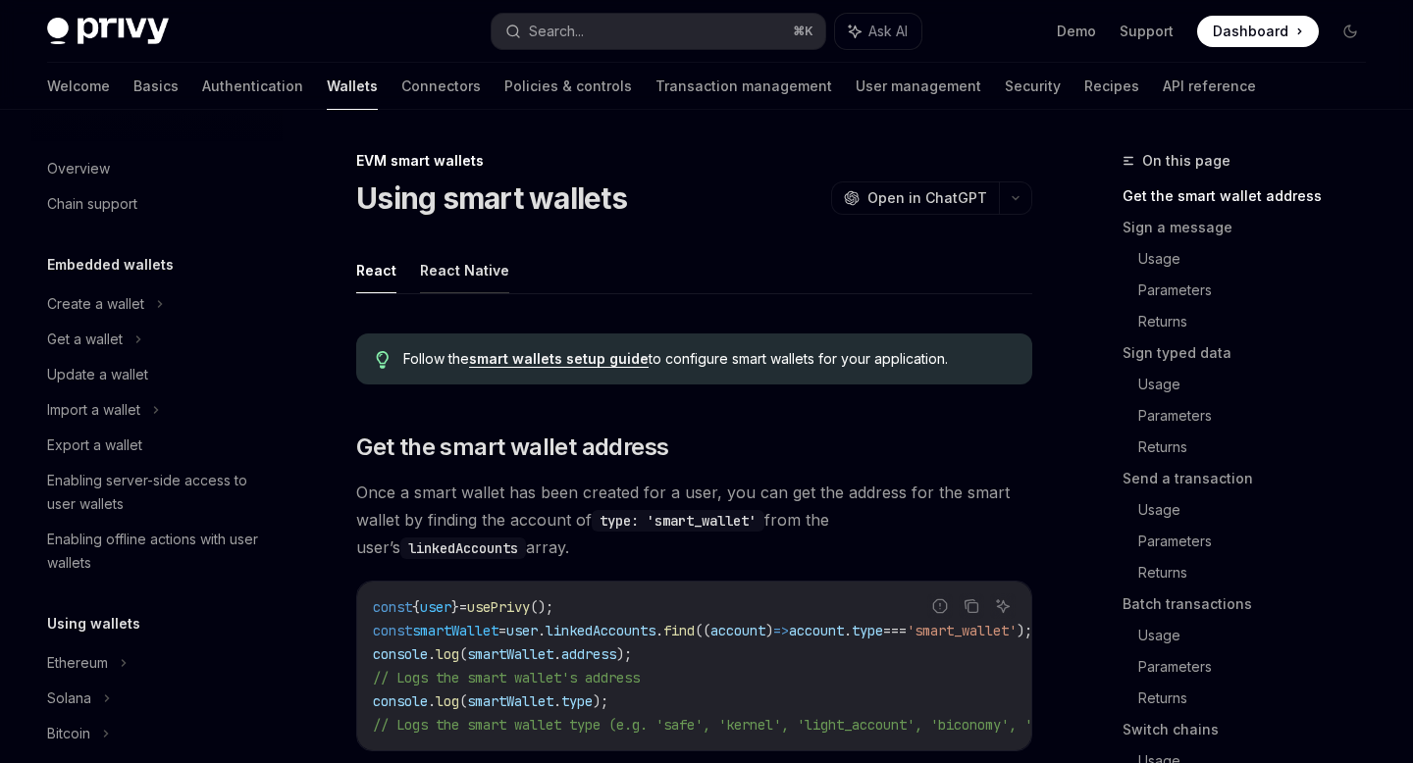
scroll to position [542, 0]
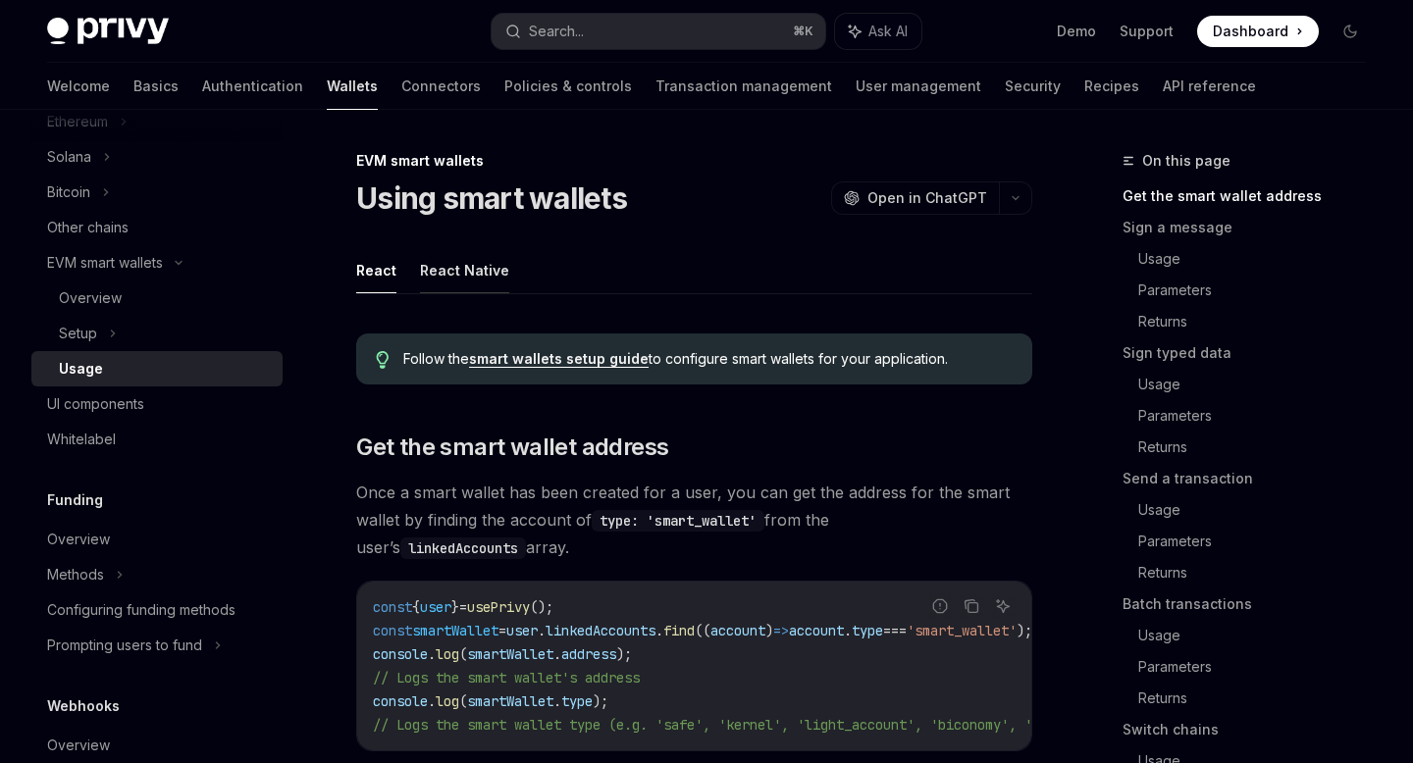
click at [454, 279] on button "React Native" at bounding box center [464, 270] width 89 height 46
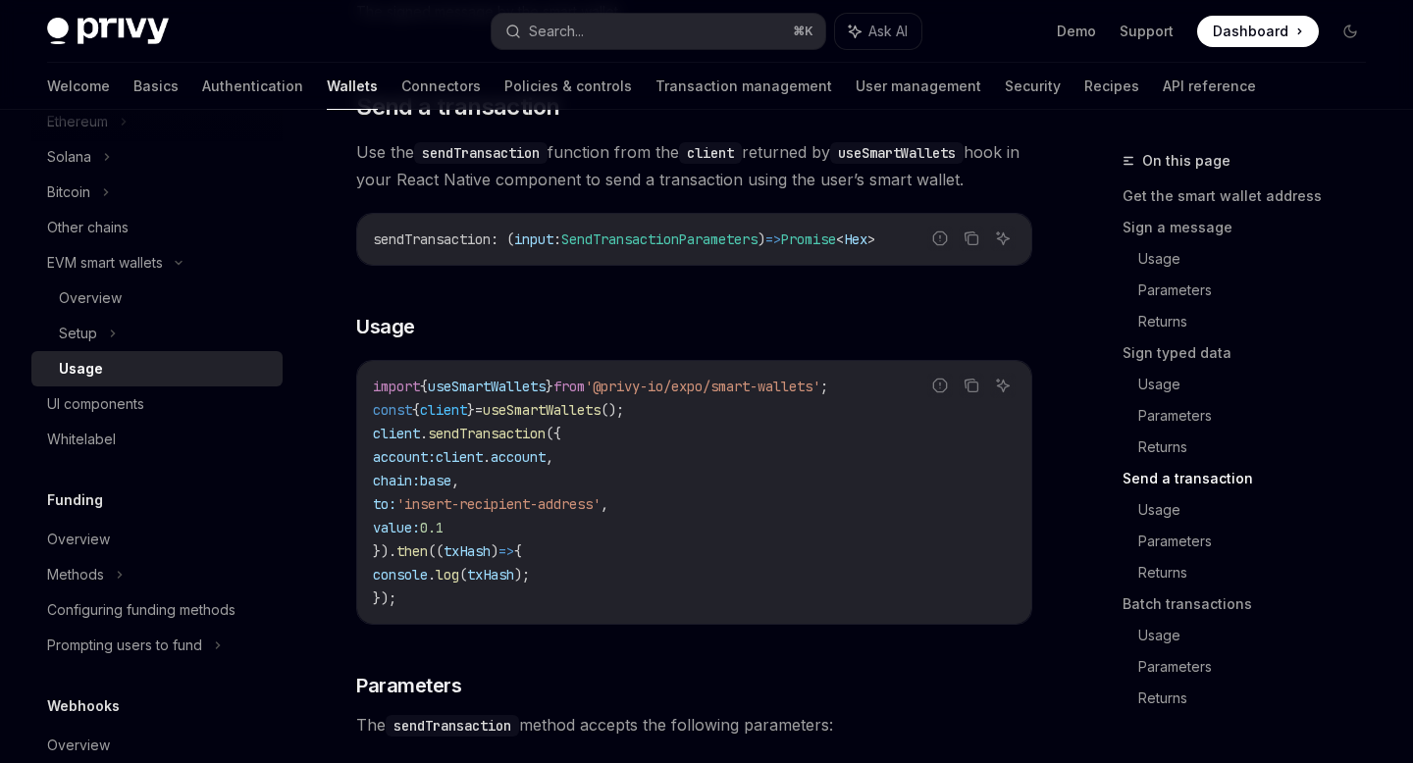
scroll to position [2464, 0]
drag, startPoint x: 615, startPoint y: 474, endPoint x: 360, endPoint y: 473, distance: 255.1
click at [360, 473] on div "import { useSmartWallets } from '@privy-io/expo/smart-wallets' ; const { client…" at bounding box center [694, 494] width 674 height 263
copy span "account: client . account ,"
click at [542, 548] on code "import { useSmartWallets } from '@privy-io/expo/smart-wallets' ; const { client…" at bounding box center [694, 494] width 643 height 235
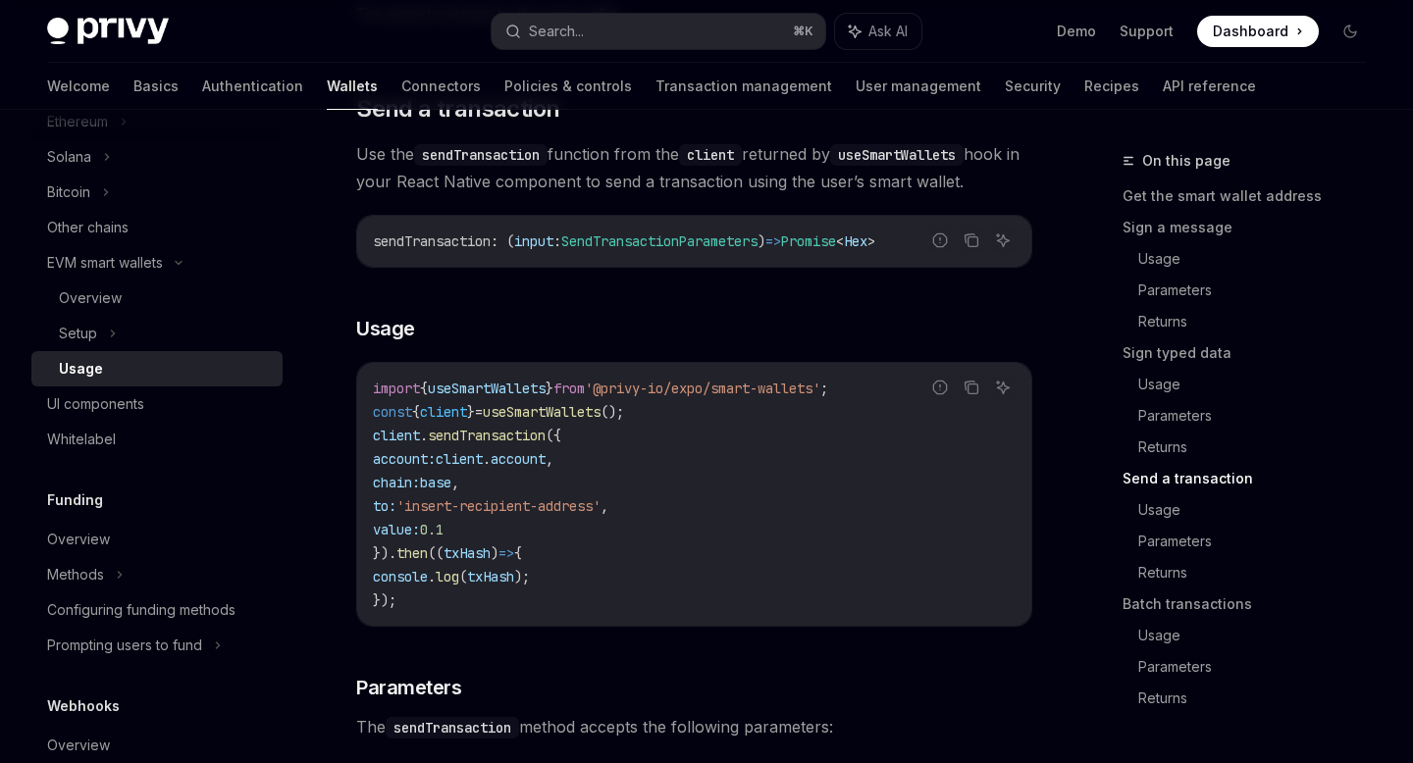
drag, startPoint x: 501, startPoint y: 537, endPoint x: 340, endPoint y: 480, distance: 170.7
click at [340, 480] on div "EVM smart wallets Using smart wallets OpenAI Open in ChatGPT OpenAI Open in Cha…" at bounding box center [510, 249] width 1052 height 5129
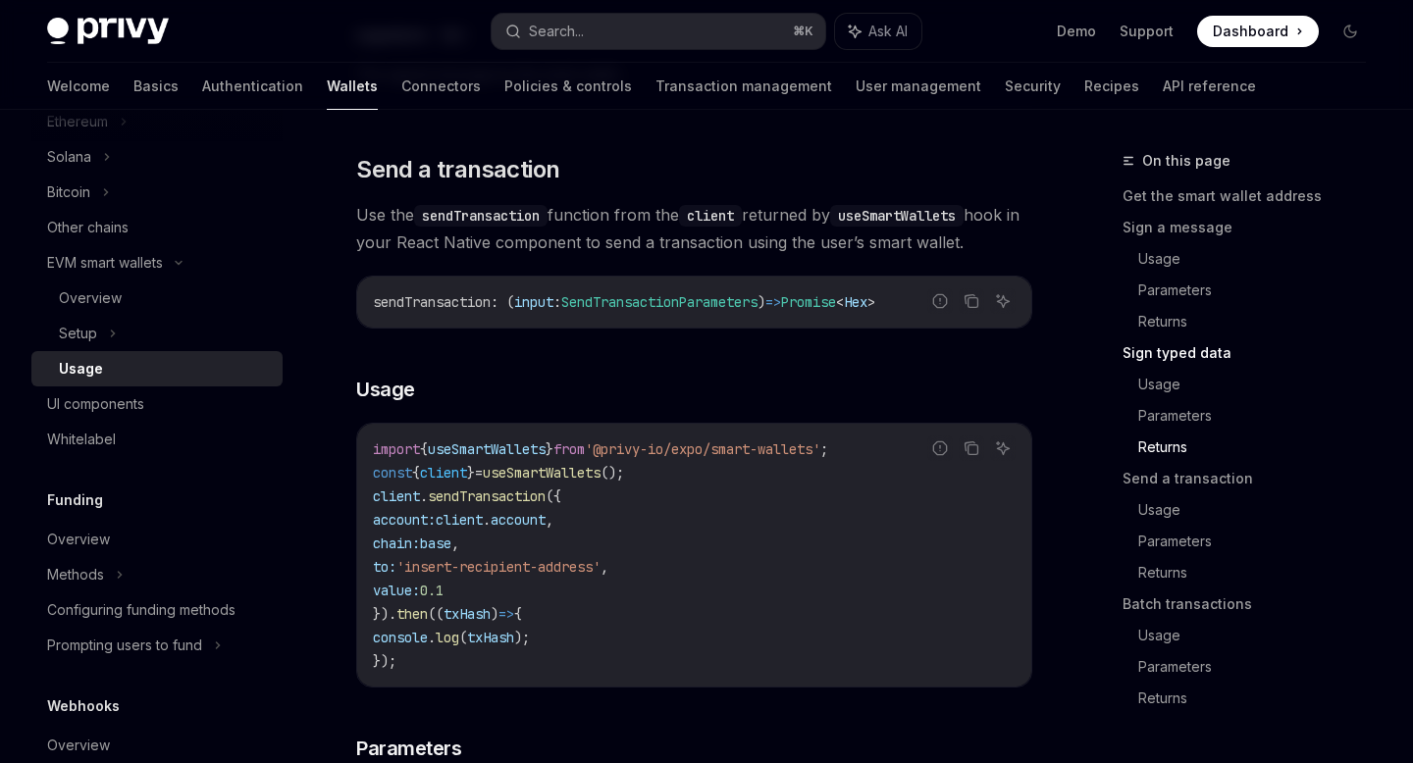
scroll to position [2405, 0]
click at [436, 523] on span "account:" at bounding box center [404, 518] width 63 height 18
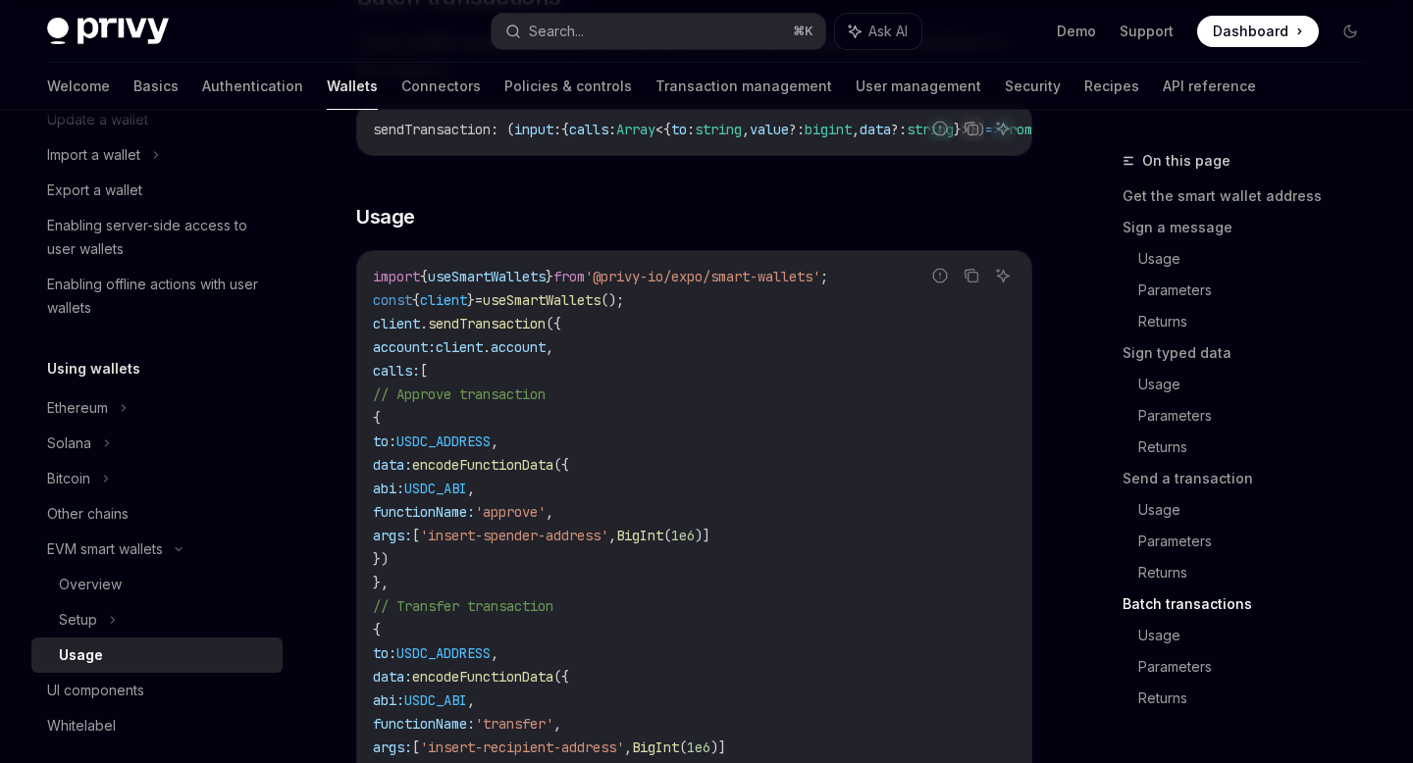
scroll to position [0, 0]
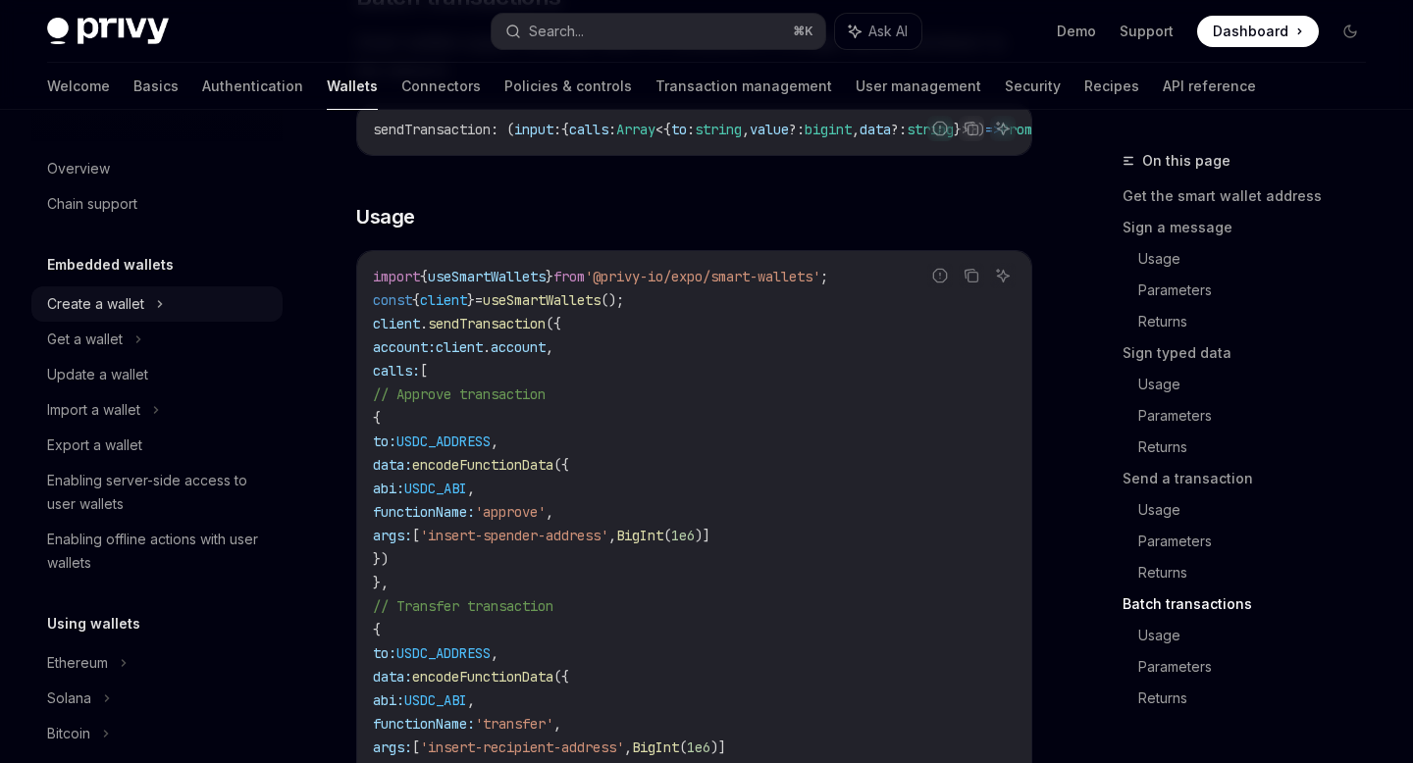
click at [156, 302] on icon at bounding box center [160, 304] width 8 height 24
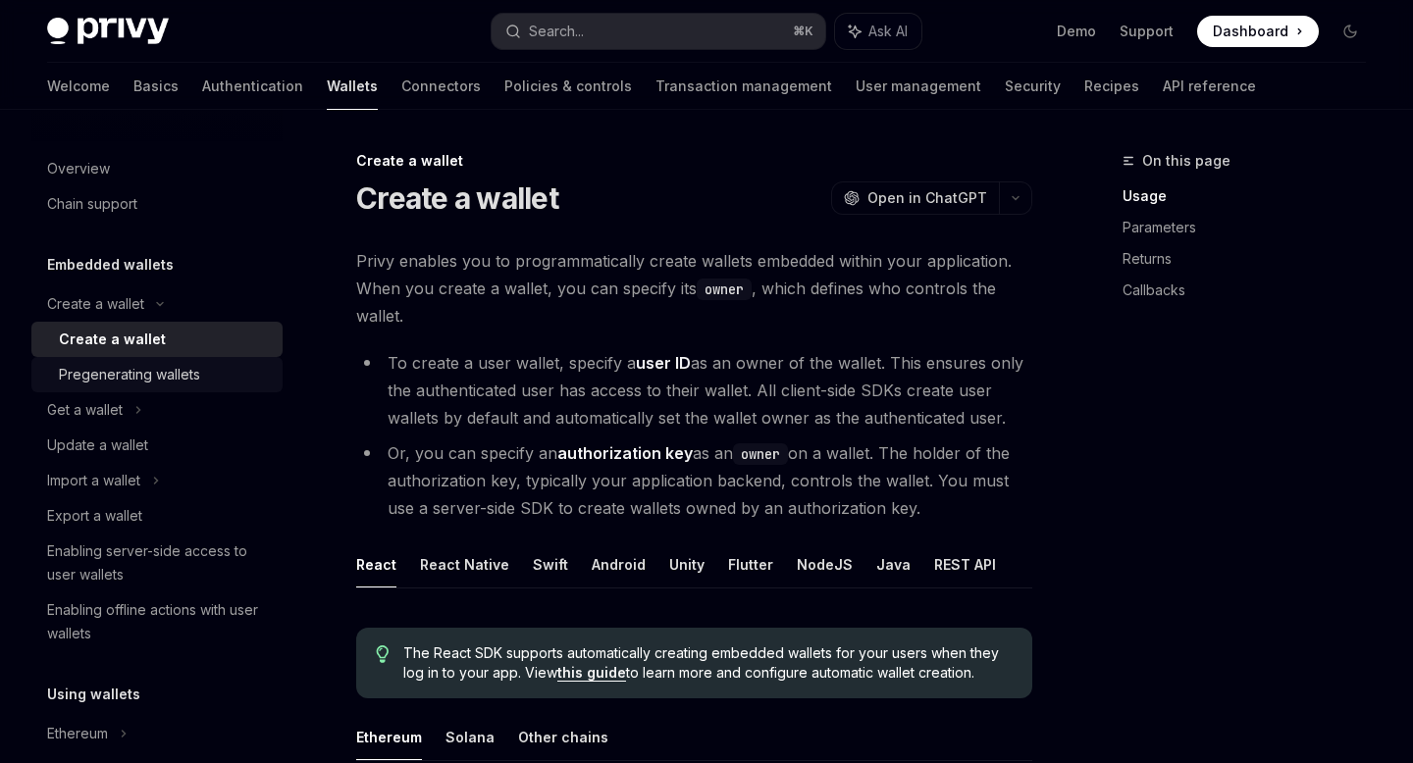
click at [129, 371] on div "Pregenerating wallets" at bounding box center [129, 375] width 141 height 24
type textarea "*"
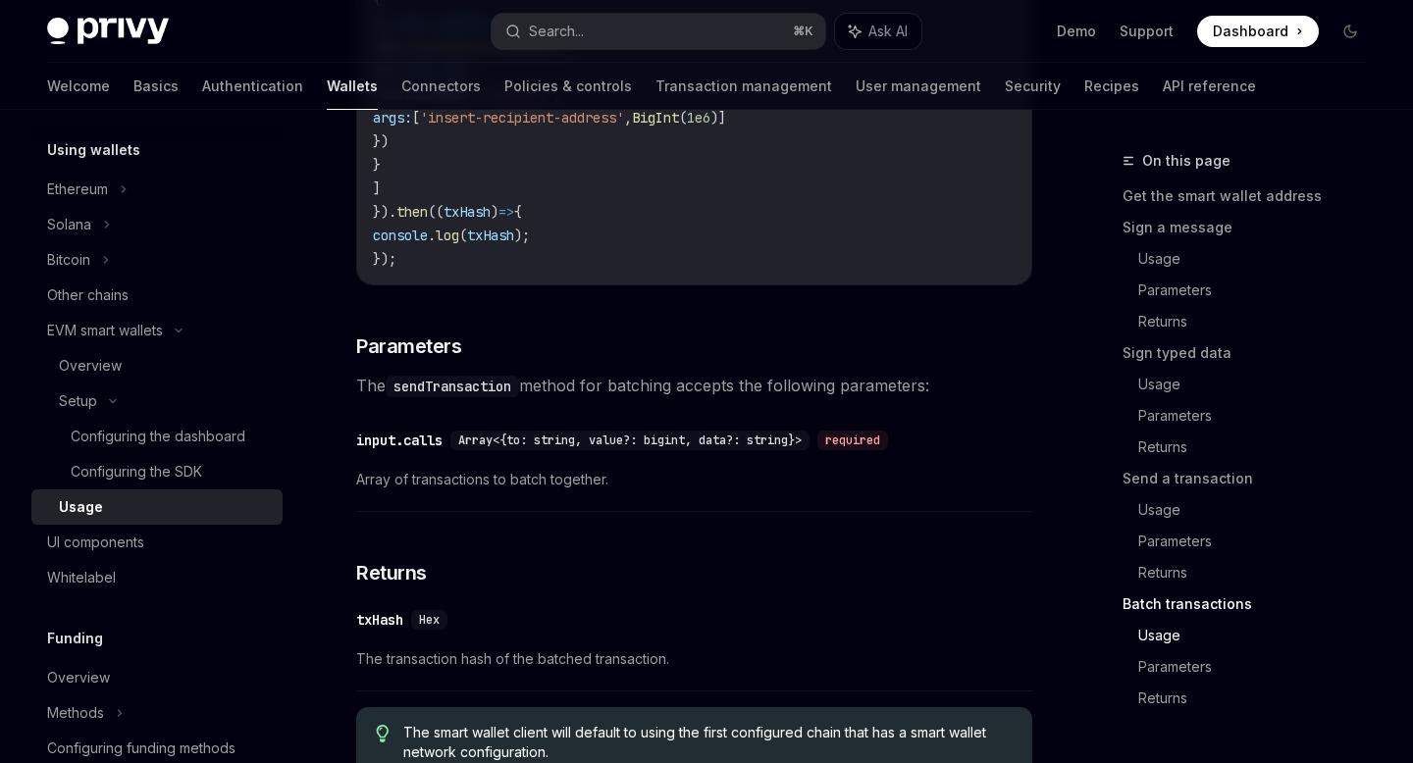
scroll to position [4191, 0]
